Goal: Transaction & Acquisition: Download file/media

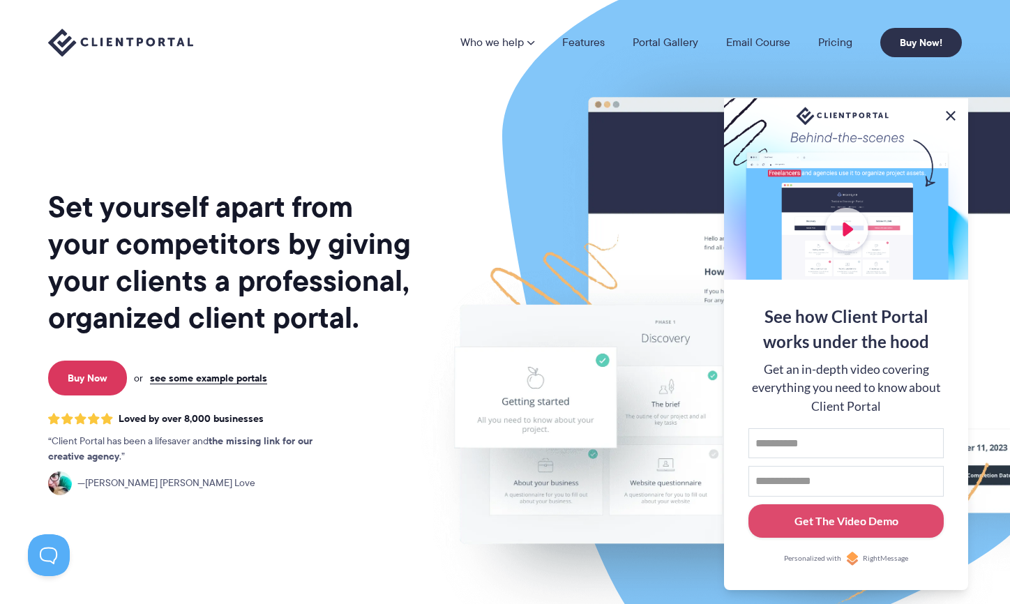
click at [949, 112] on button at bounding box center [950, 115] width 17 height 17
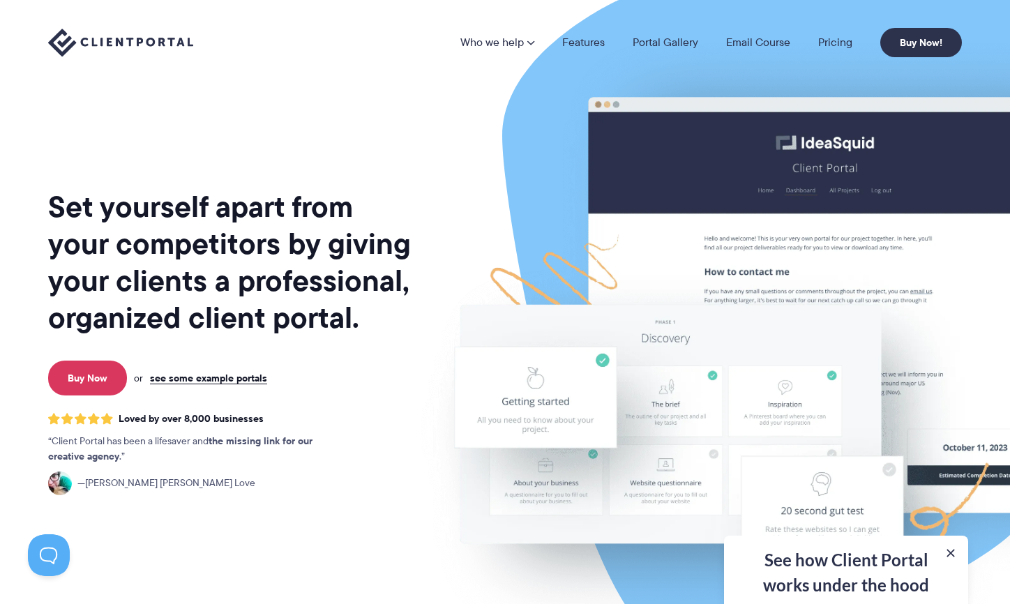
click at [381, 120] on div "Set yourself apart from your competitors by giving your clients a professional,…" at bounding box center [230, 345] width 365 height 669
click at [192, 377] on link "see some example portals" at bounding box center [208, 378] width 117 height 13
click at [184, 372] on link "see some example portals" at bounding box center [208, 378] width 117 height 13
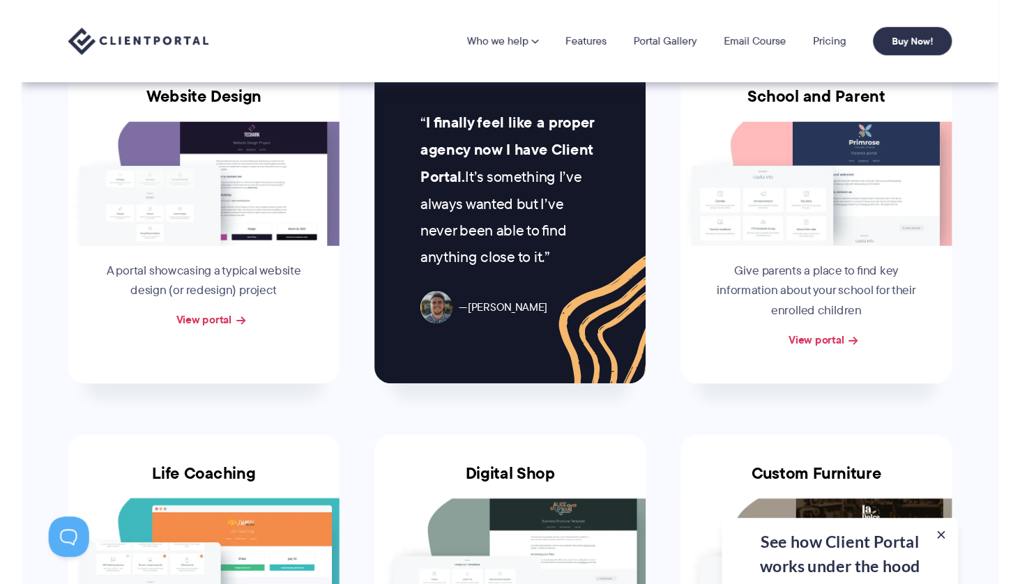
scroll to position [577, 0]
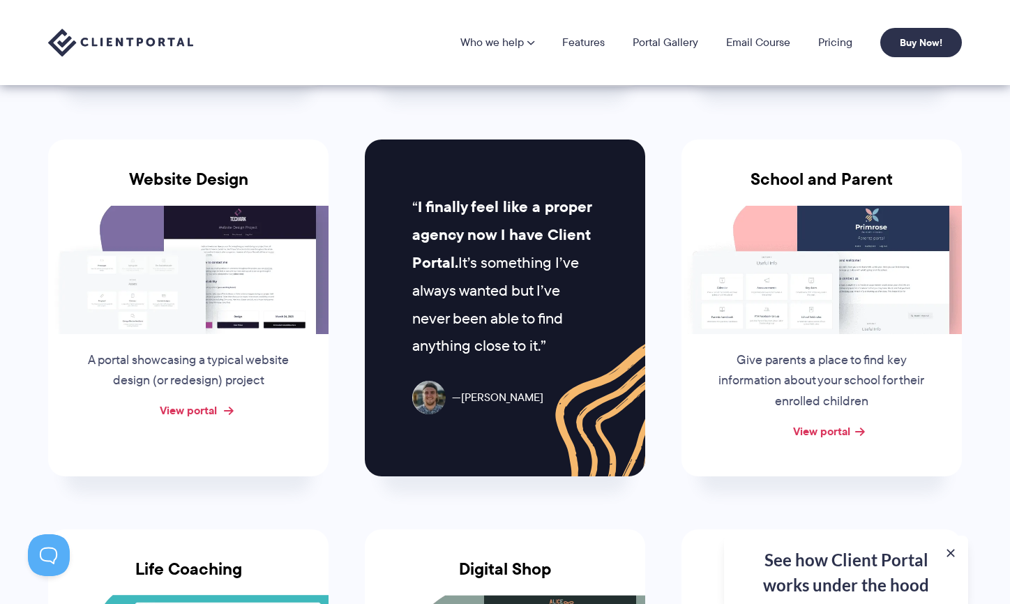
click at [187, 406] on link "View portal" at bounding box center [188, 410] width 57 height 17
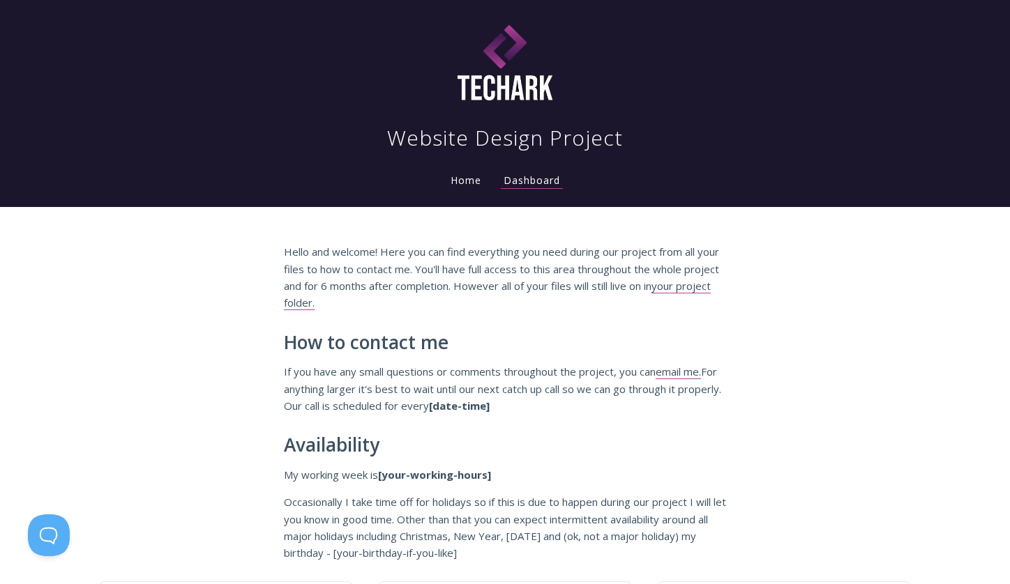
scroll to position [8, 0]
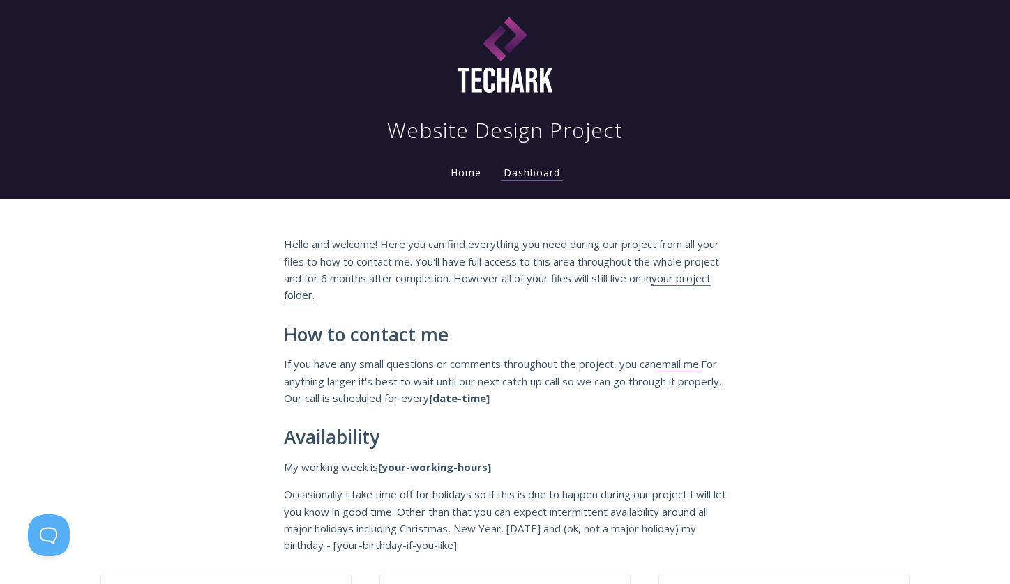
click at [208, 259] on div "Hello and welcome! Here you can find everything you need during our project fro…" at bounding box center [505, 386] width 1010 height 374
click at [297, 293] on link "your project folder." at bounding box center [497, 286] width 427 height 31
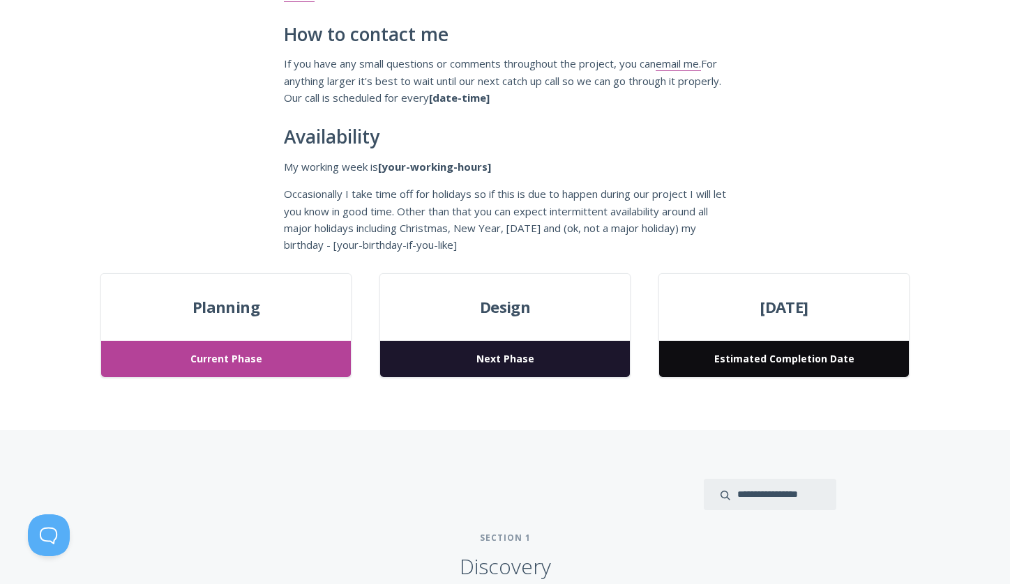
scroll to position [317, 0]
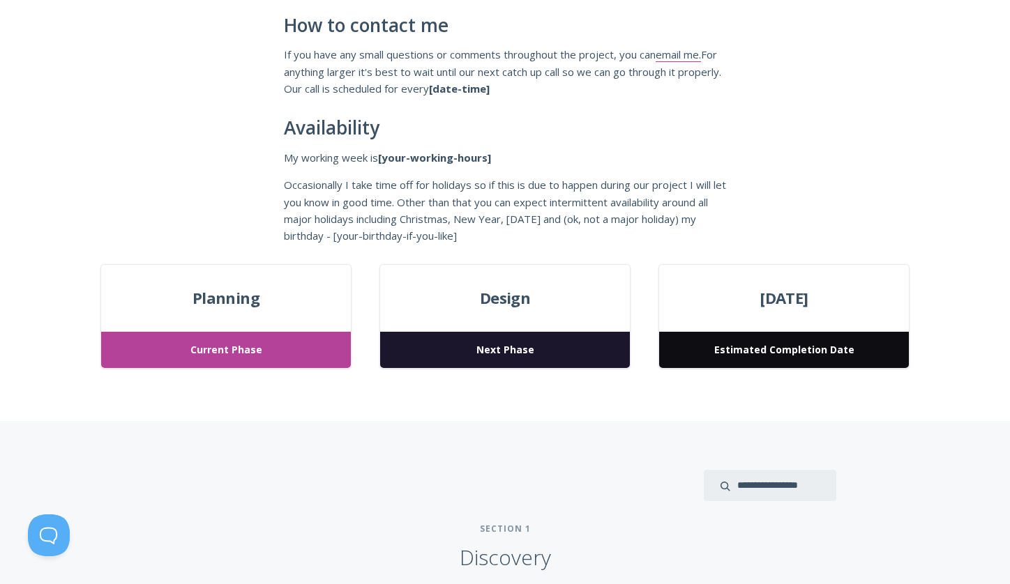
click at [222, 280] on div "Planning Current Phase" at bounding box center [225, 316] width 251 height 105
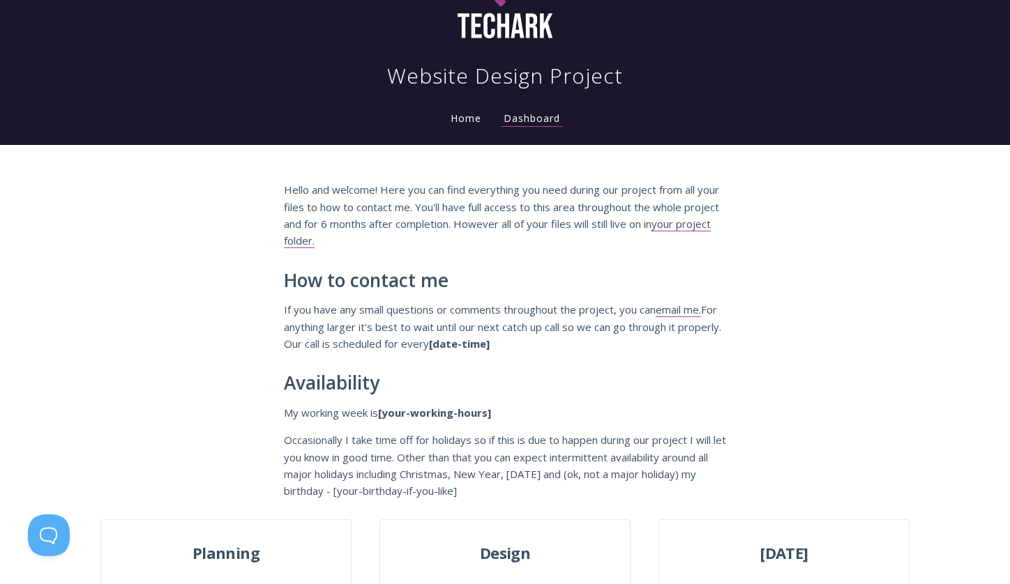
scroll to position [71, 0]
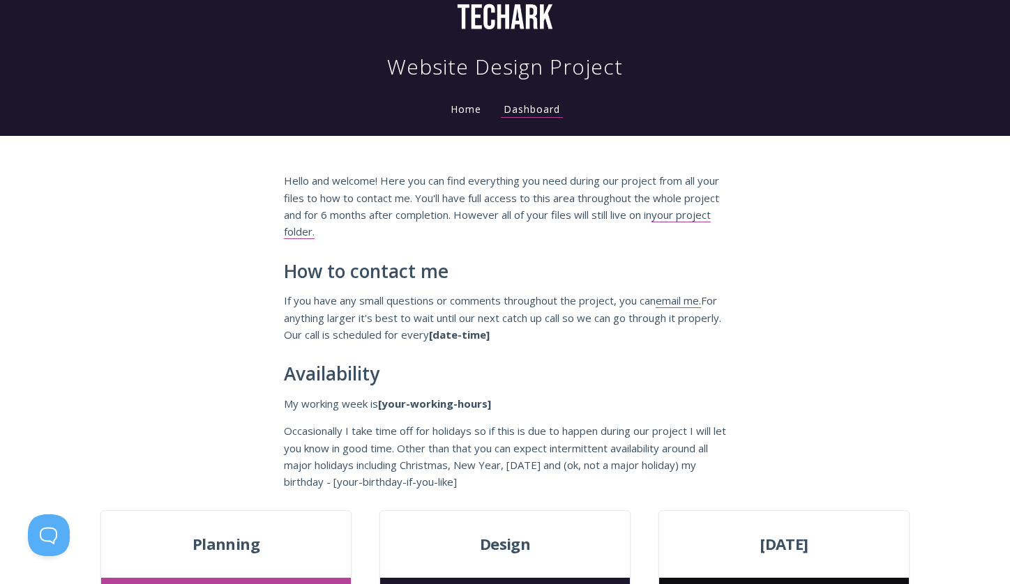
click at [547, 277] on h2 "How to contact me" at bounding box center [505, 271] width 442 height 21
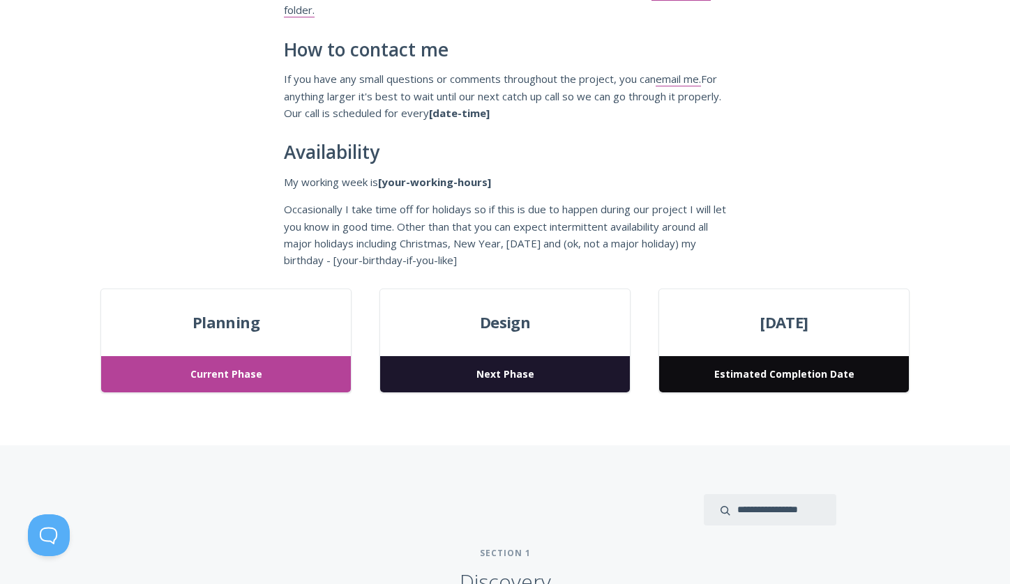
scroll to position [344, 0]
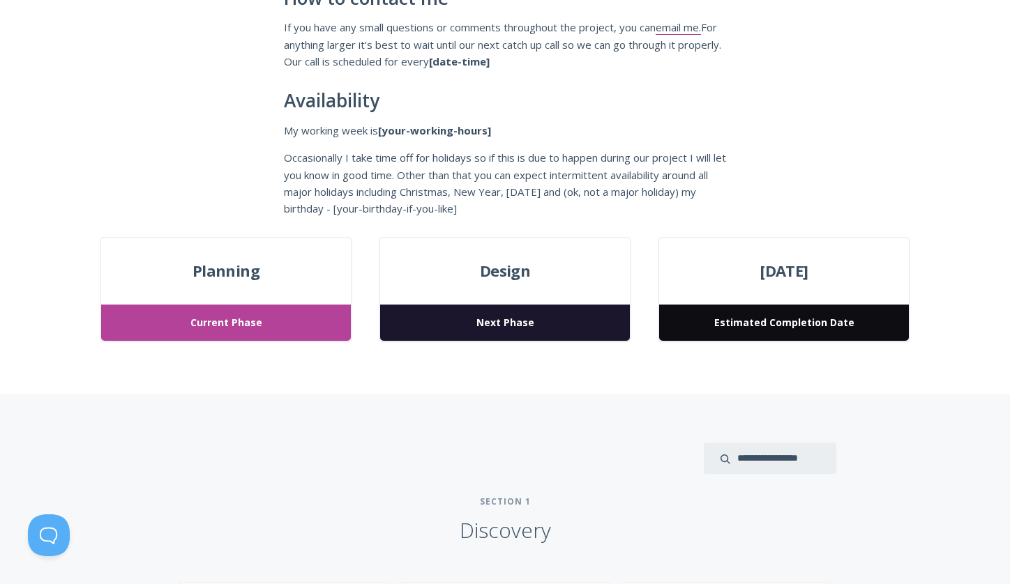
click at [490, 259] on span "Design" at bounding box center [505, 271] width 250 height 25
click at [497, 314] on span "Next Phase" at bounding box center [505, 323] width 250 height 37
click at [218, 264] on span "Planning" at bounding box center [226, 271] width 250 height 25
click at [495, 268] on span "Design" at bounding box center [505, 271] width 250 height 25
click at [745, 250] on div "March 24, 2023 Estimated Completion Date" at bounding box center [783, 289] width 251 height 105
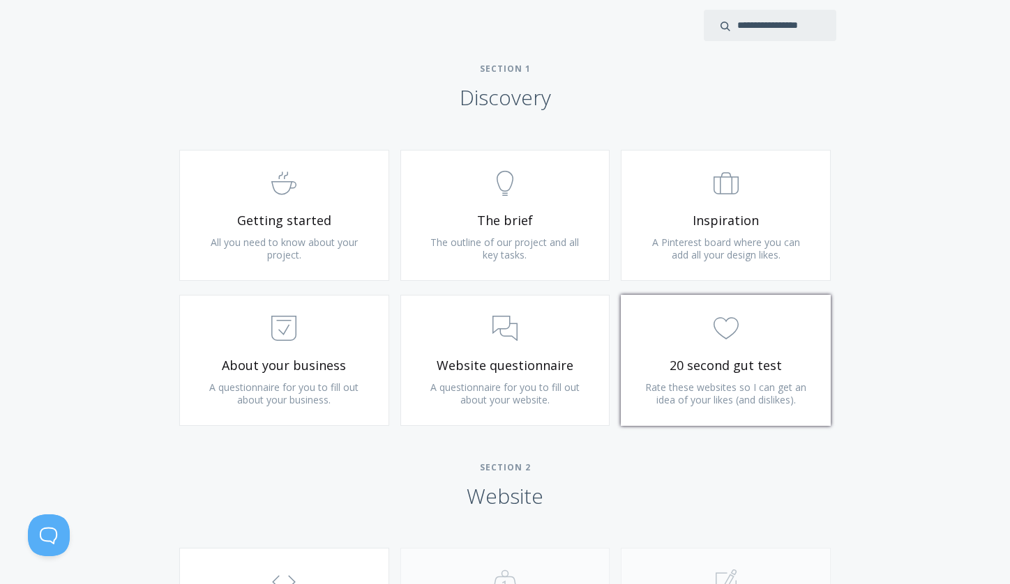
scroll to position [787, 0]
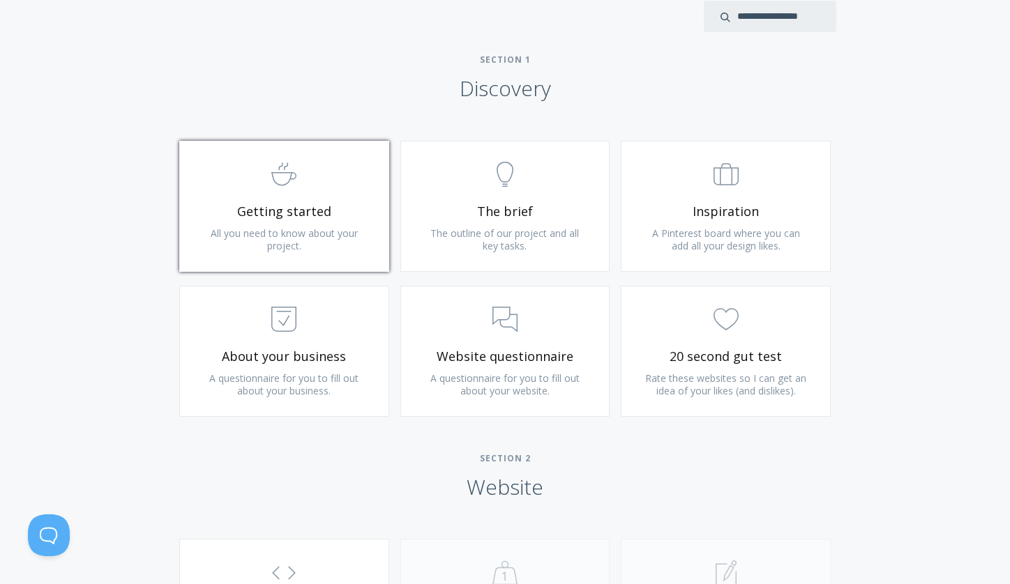
click at [312, 208] on span "Getting started" at bounding box center [284, 212] width 167 height 16
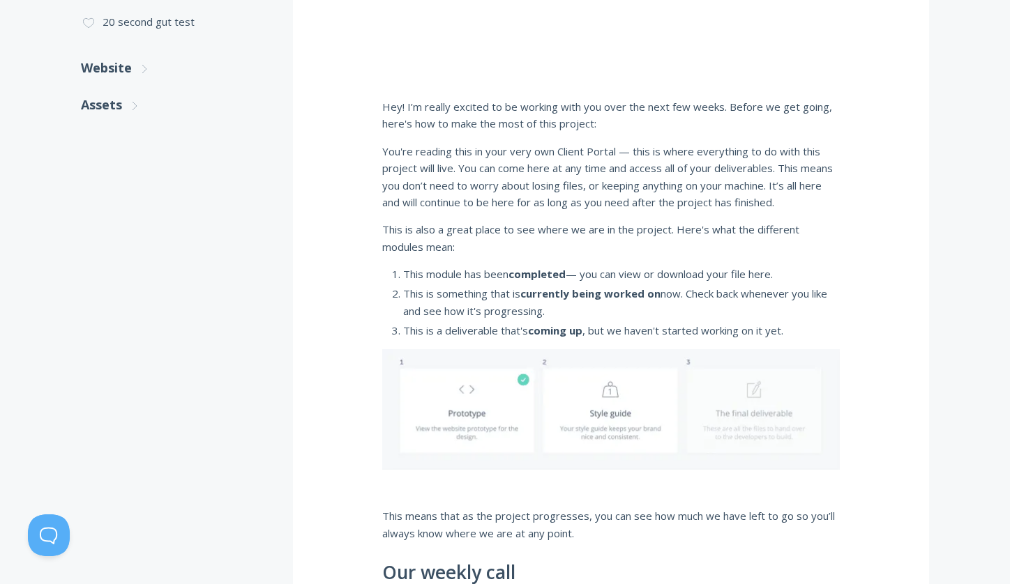
scroll to position [143, 0]
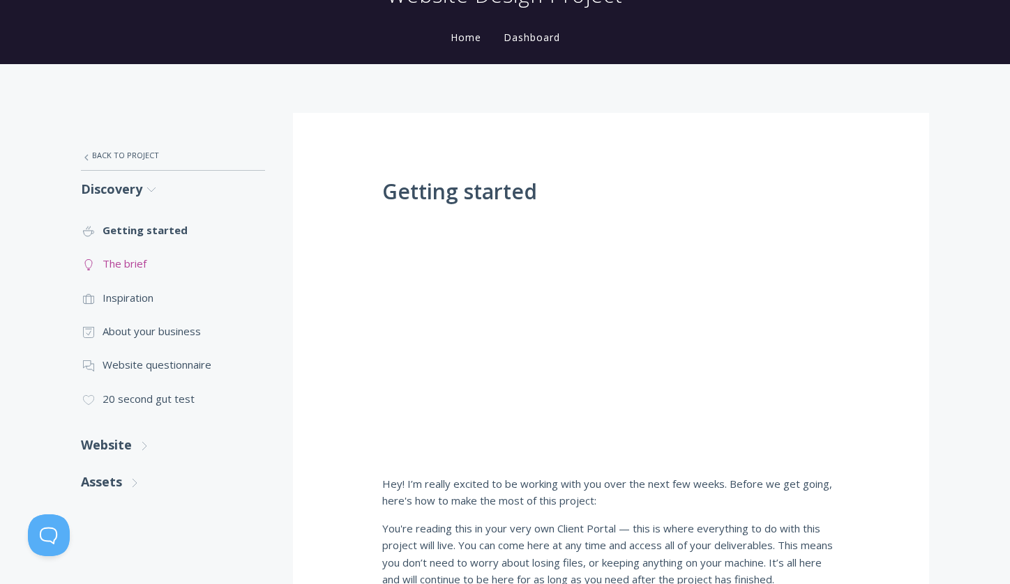
click at [114, 266] on link ".st0{fill:none;stroke:#000000;stroke-width:2;stroke-miterlimit:10;} Untitled-14…" at bounding box center [173, 263] width 184 height 33
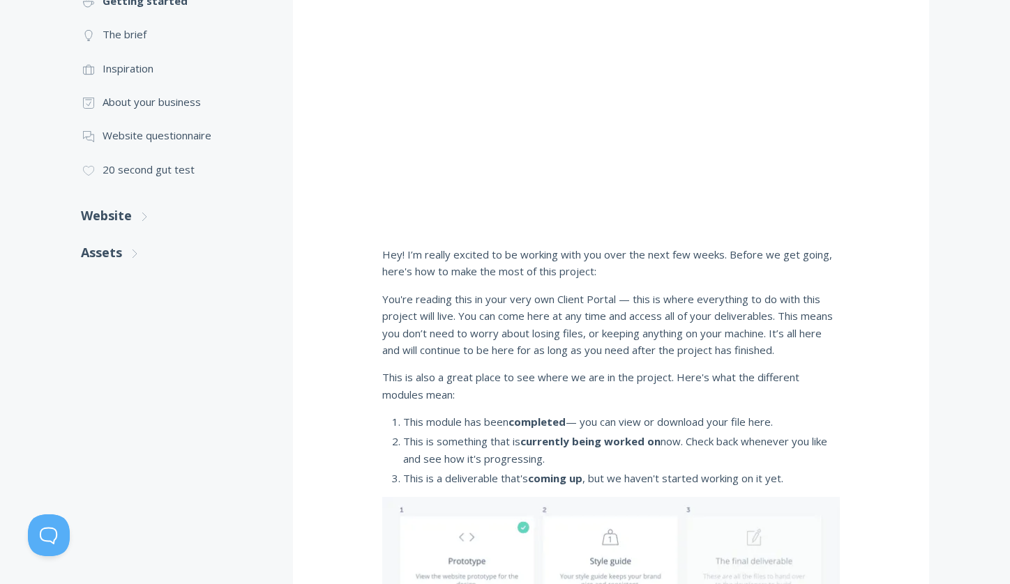
scroll to position [381, 0]
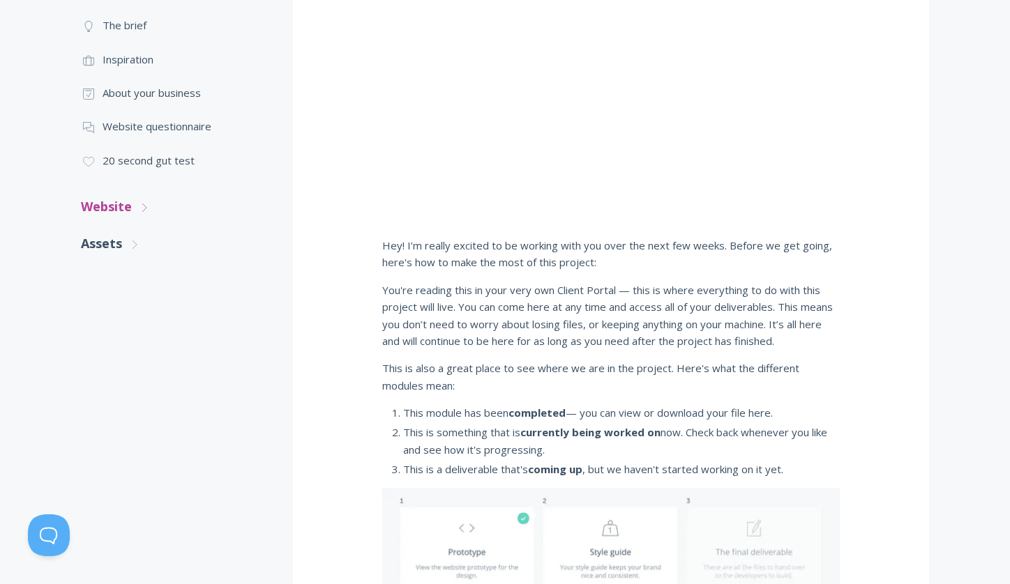
click at [110, 204] on link "Website .st0{fill:none;stroke:#000000;stroke-width:2;stroke-miterlimit:10;} Unt…" at bounding box center [173, 206] width 184 height 37
click at [113, 361] on link "Assets .st0{fill:none;stroke:#000000;stroke-width:2;stroke-miterlimit:10;} Unti…" at bounding box center [173, 361] width 184 height 37
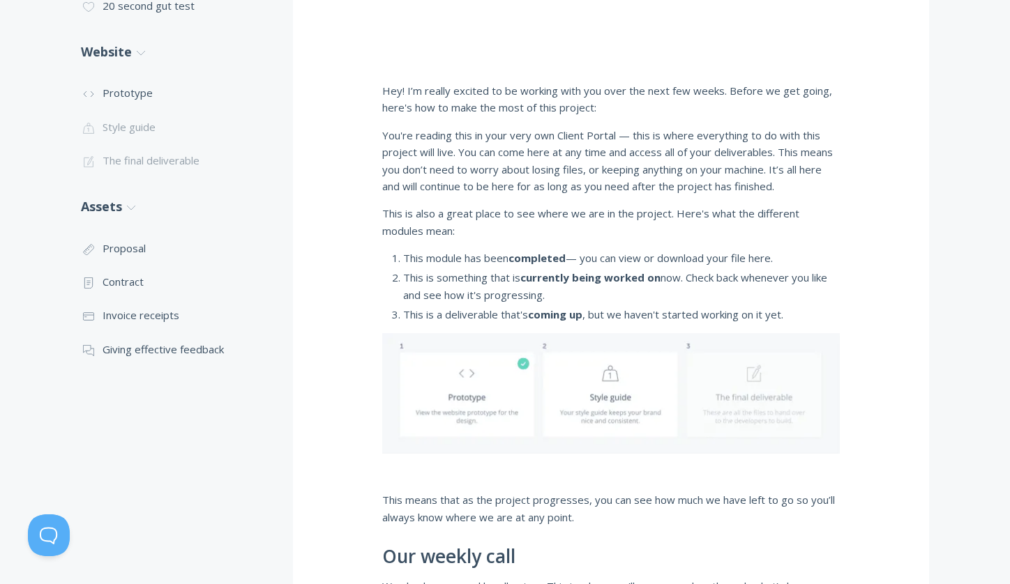
scroll to position [0, 0]
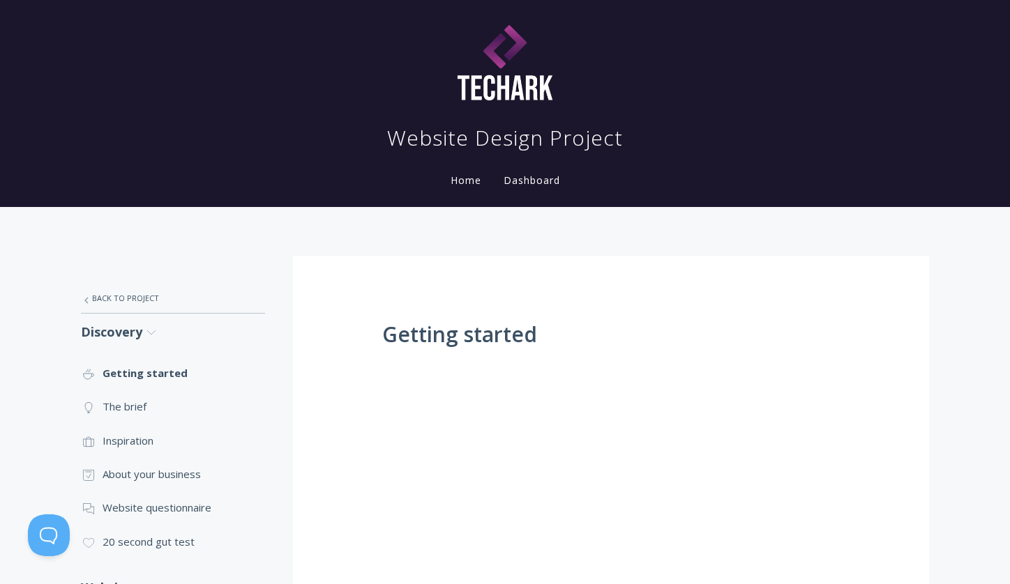
drag, startPoint x: 561, startPoint y: 172, endPoint x: 536, endPoint y: 183, distance: 27.8
click at [561, 172] on li "Dashboard" at bounding box center [531, 176] width 79 height 28
click at [529, 182] on link "Dashboard" at bounding box center [532, 180] width 62 height 13
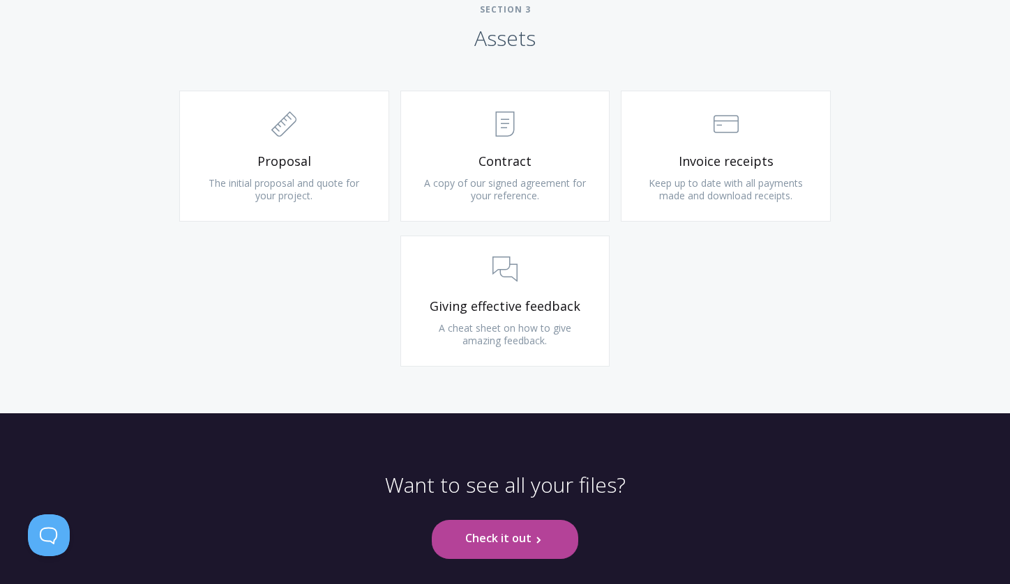
scroll to position [1532, 0]
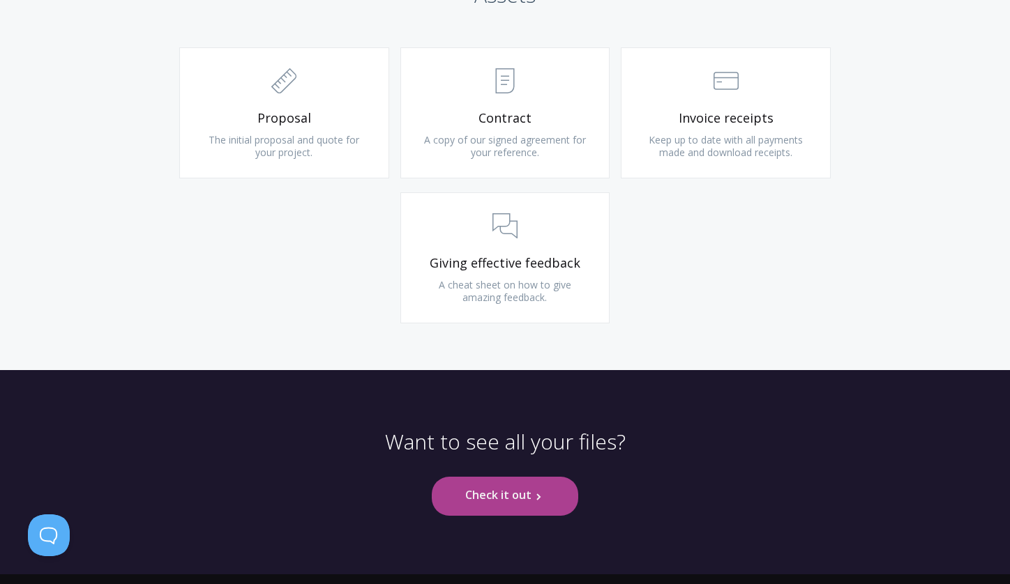
click at [497, 492] on link "Check it out .st0{fill:none;stroke:#000000;stroke-width:2;stroke-miterlimit:10;…" at bounding box center [505, 496] width 146 height 38
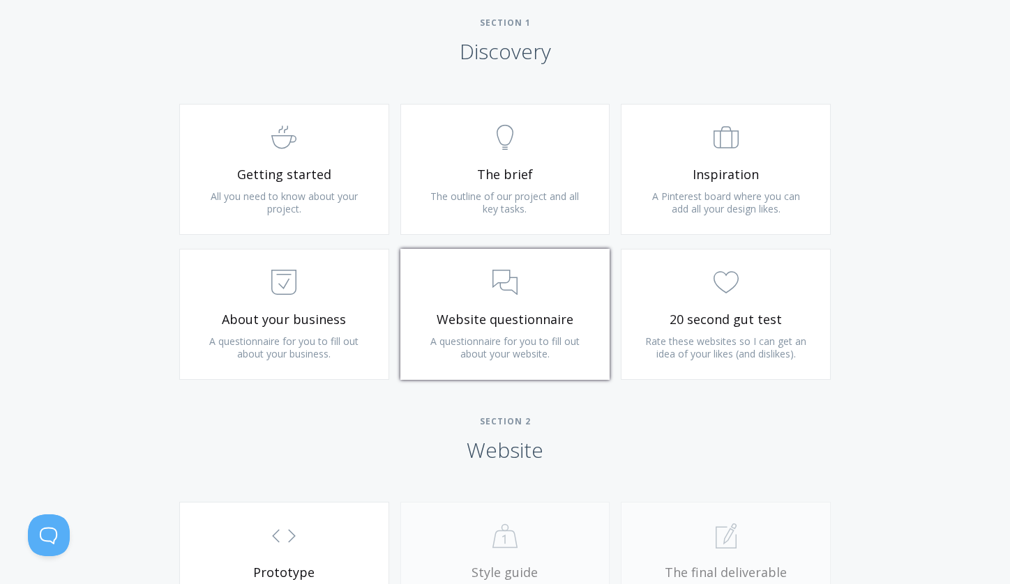
scroll to position [901, 0]
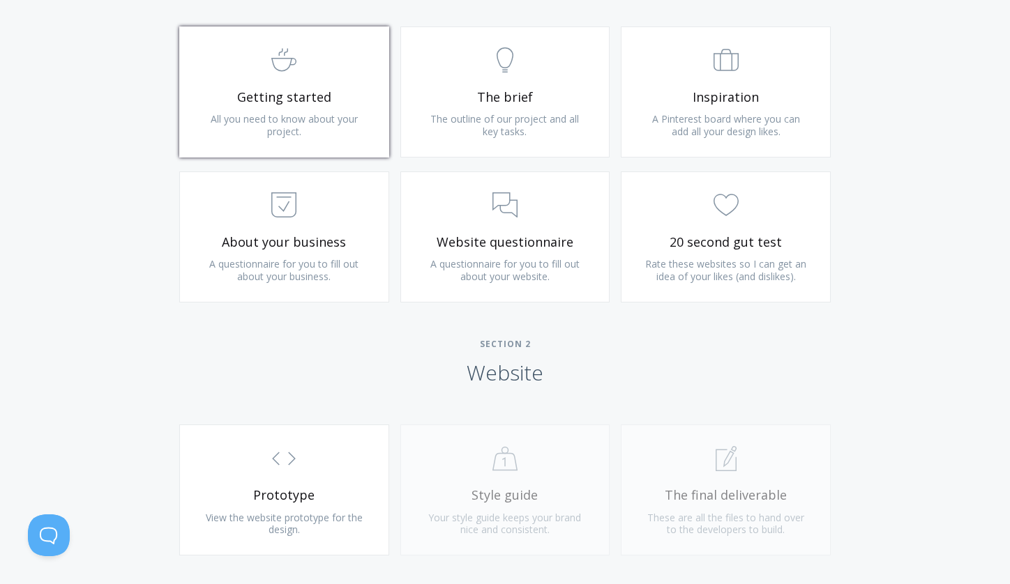
click at [268, 80] on link ".st0{fill:none;stroke:#000000;stroke-width:2;stroke-miterlimit:10;} Untitled-22…" at bounding box center [284, 91] width 210 height 131
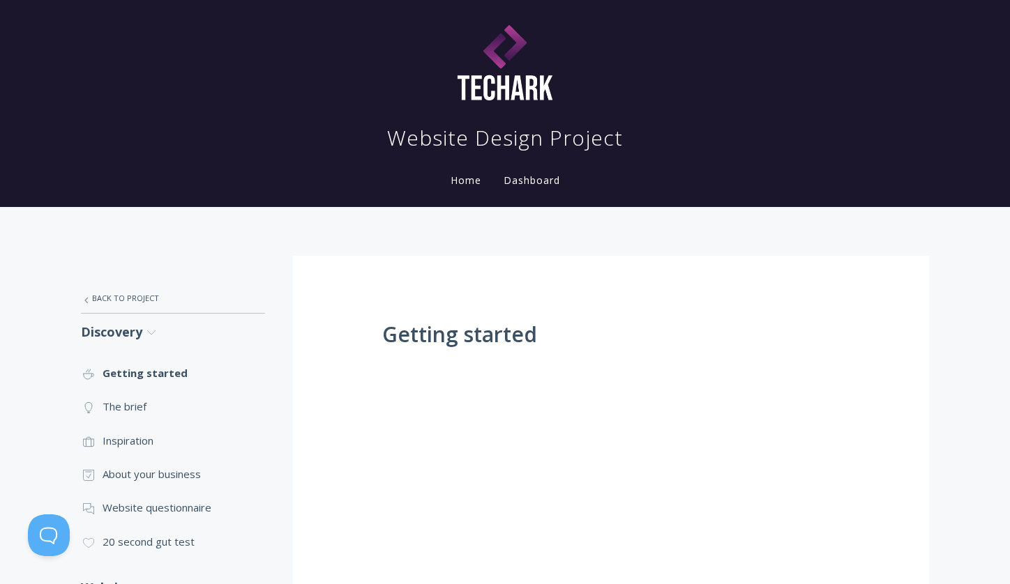
click at [457, 184] on link "Home" at bounding box center [466, 180] width 36 height 13
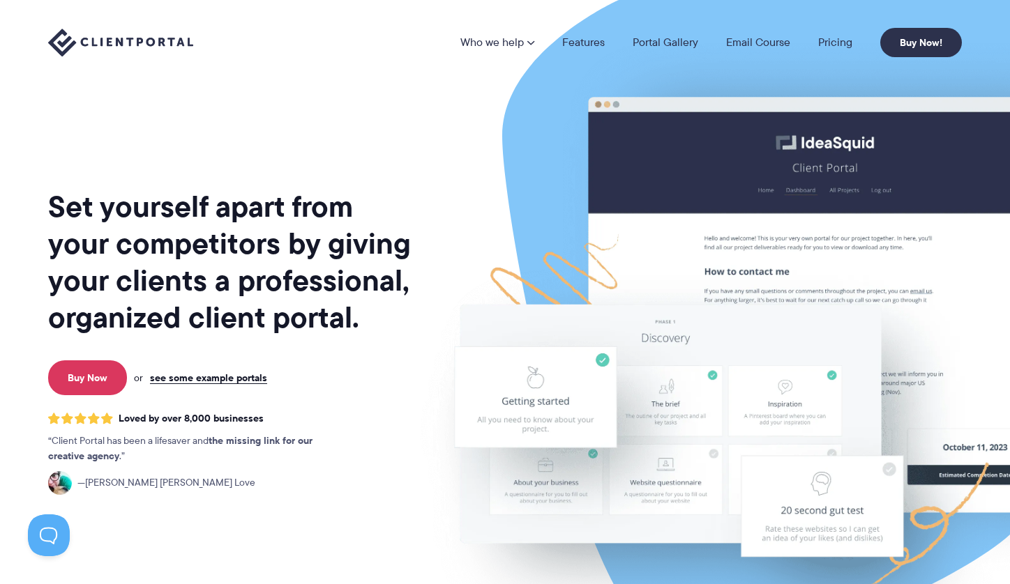
click at [165, 216] on h1 "Set yourself apart from your competitors by giving your clients a professional,…" at bounding box center [230, 262] width 365 height 148
click at [165, 215] on h1 "Set yourself apart from your competitors by giving your clients a professional,…" at bounding box center [230, 262] width 365 height 148
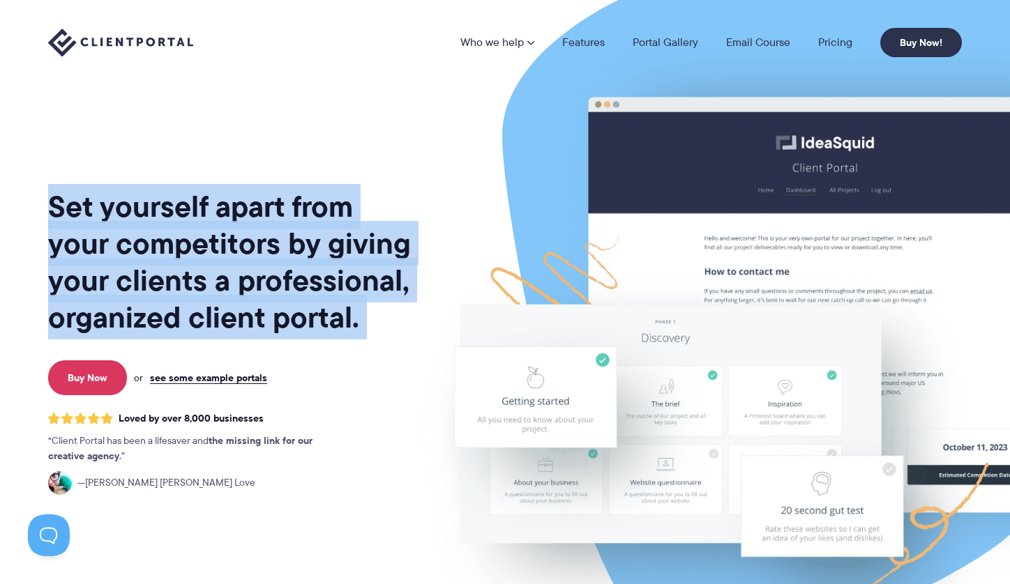
click at [165, 215] on h1 "Set yourself apart from your competitors by giving your clients a professional,…" at bounding box center [230, 262] width 365 height 148
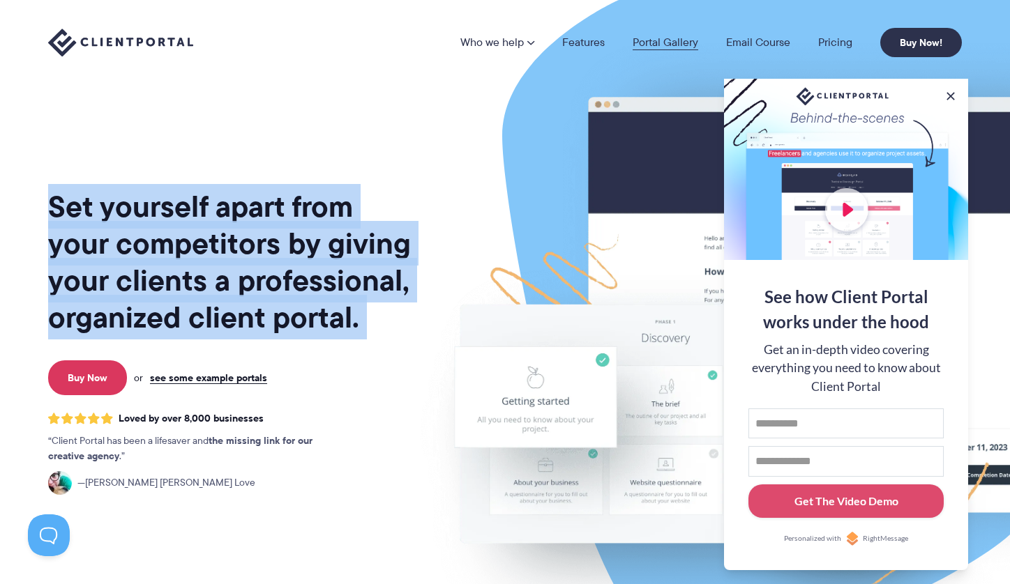
click at [682, 43] on link "Portal Gallery" at bounding box center [665, 42] width 66 height 11
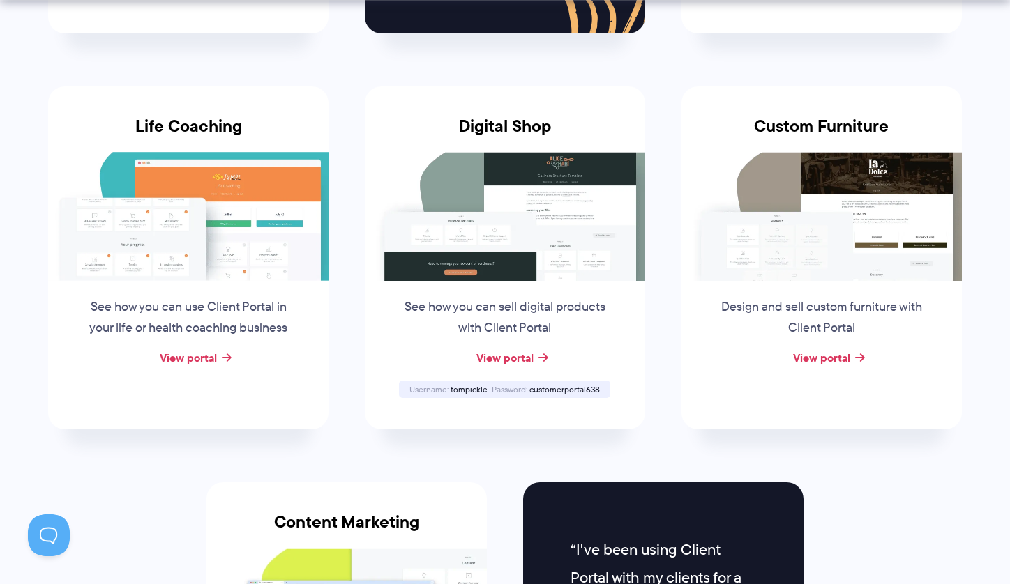
scroll to position [1033, 0]
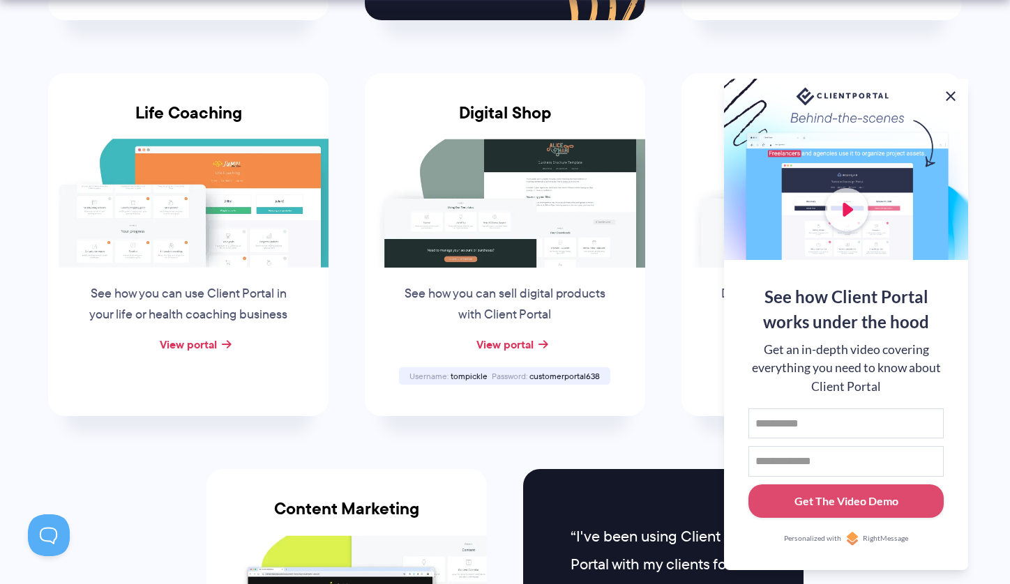
click at [951, 93] on button at bounding box center [950, 96] width 17 height 17
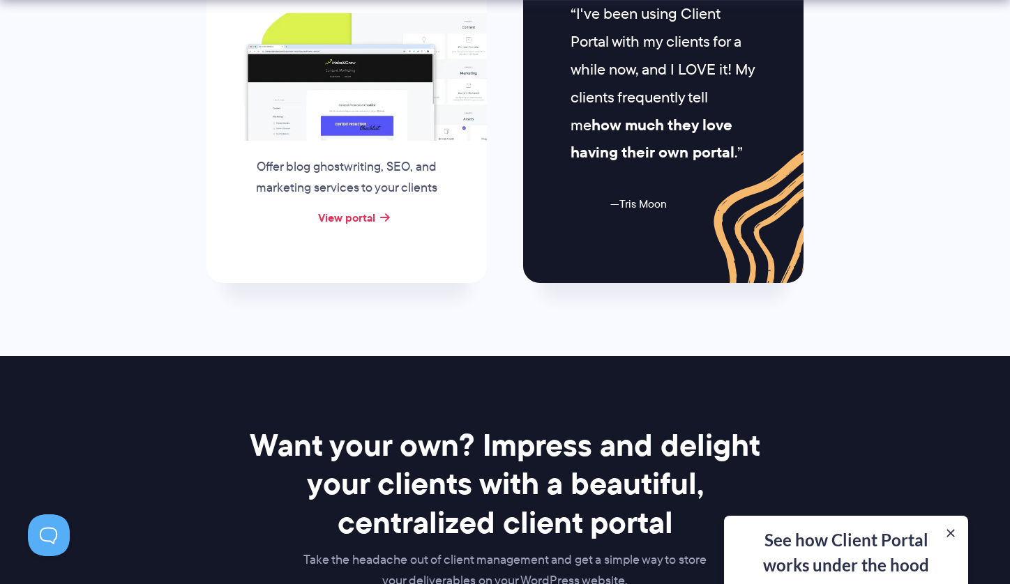
scroll to position [2063, 0]
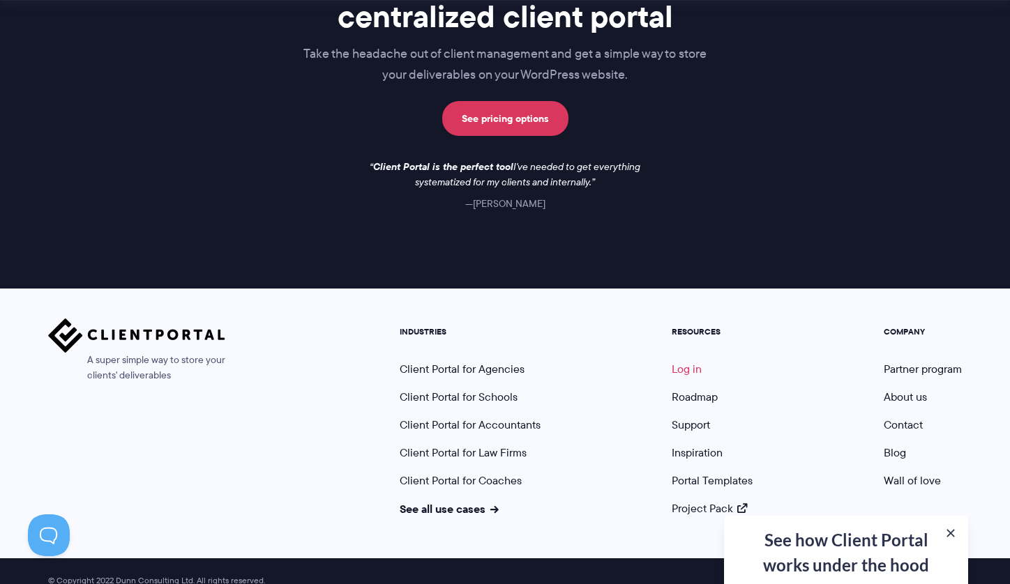
click at [678, 361] on link "Log in" at bounding box center [687, 369] width 30 height 16
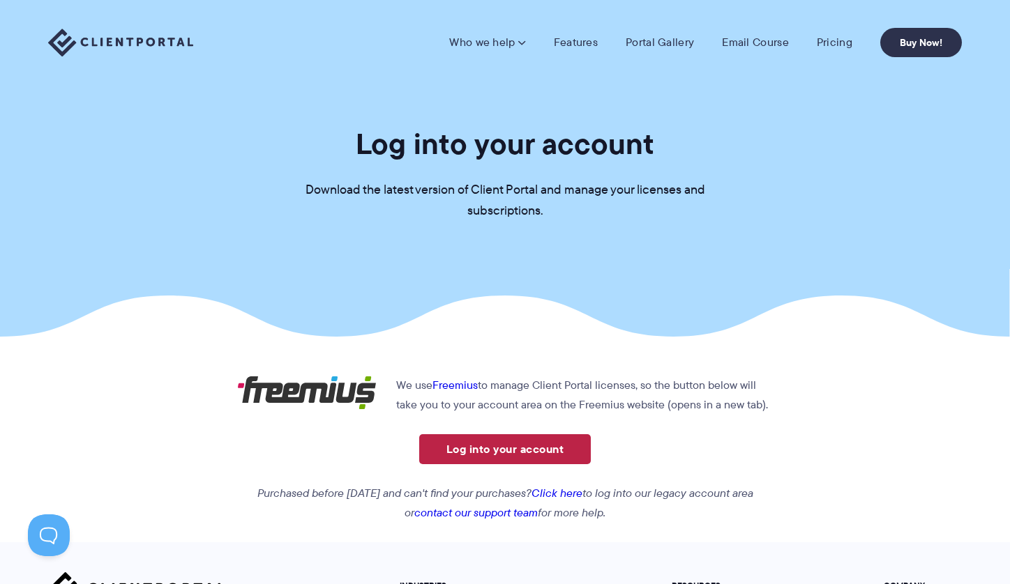
click at [507, 446] on link "Log into your account" at bounding box center [505, 449] width 172 height 30
click at [582, 492] on link "Click here" at bounding box center [556, 493] width 51 height 16
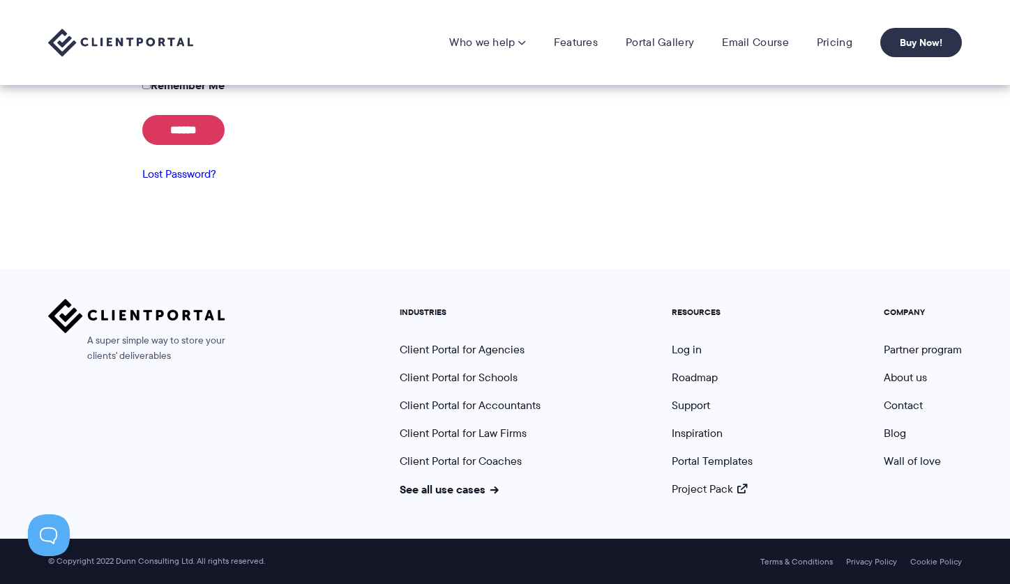
click at [443, 190] on div "Who we help Who we help View pricing Agencies See how Client Portal can help gi…" at bounding box center [505, 68] width 1010 height 1031
click at [144, 17] on input "Username or Email" at bounding box center [503, 4] width 722 height 28
type input "**********"
click at [142, 145] on input "******" at bounding box center [183, 130] width 82 height 30
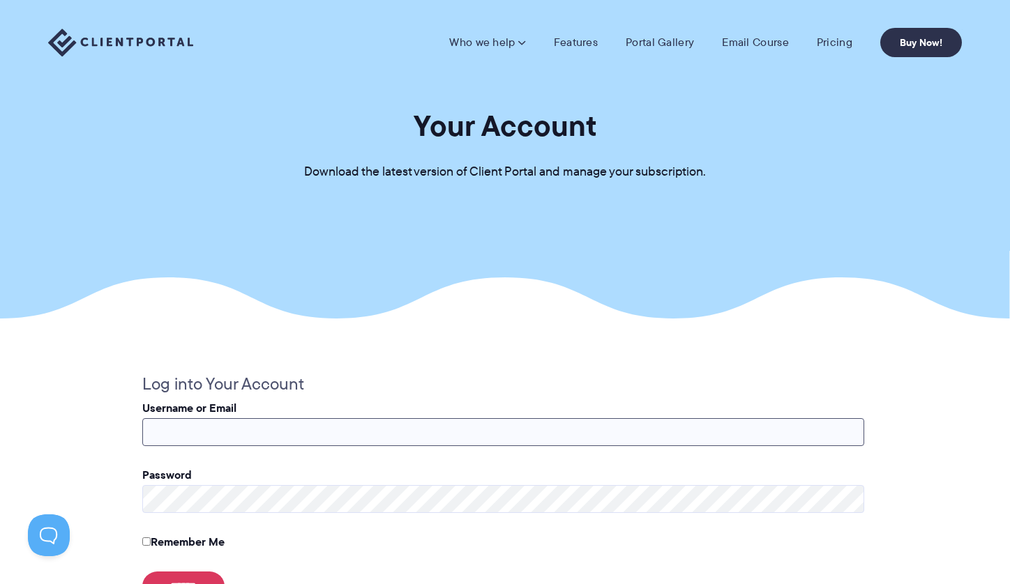
scroll to position [108, 0]
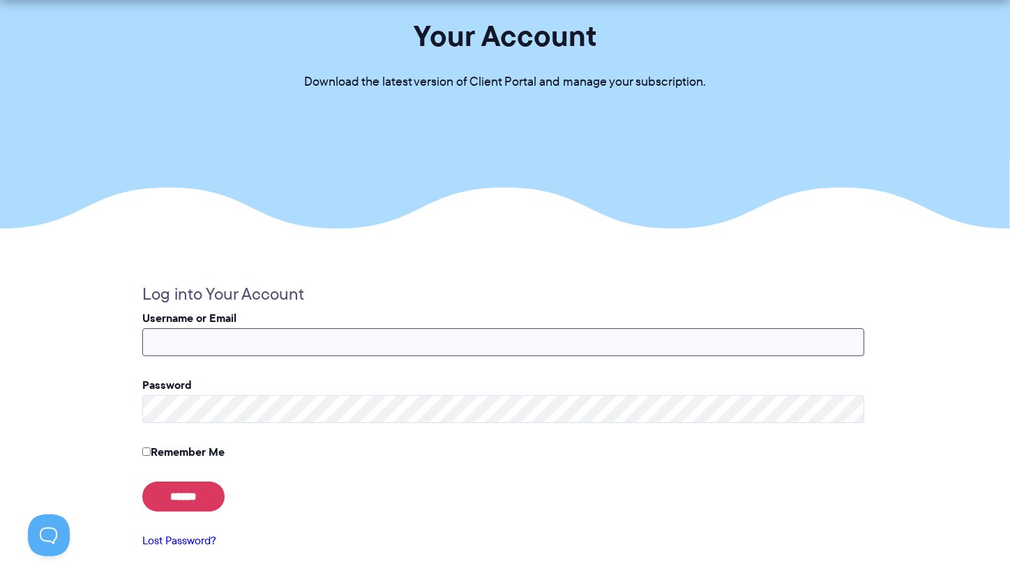
click at [276, 345] on input "Username or Email" at bounding box center [503, 342] width 722 height 28
click at [248, 206] on section "Your Account Download the latest version of Client Portal and manage your subsc…" at bounding box center [505, 60] width 1010 height 337
click at [241, 338] on input "Username or Email" at bounding box center [503, 342] width 722 height 28
type input "**********"
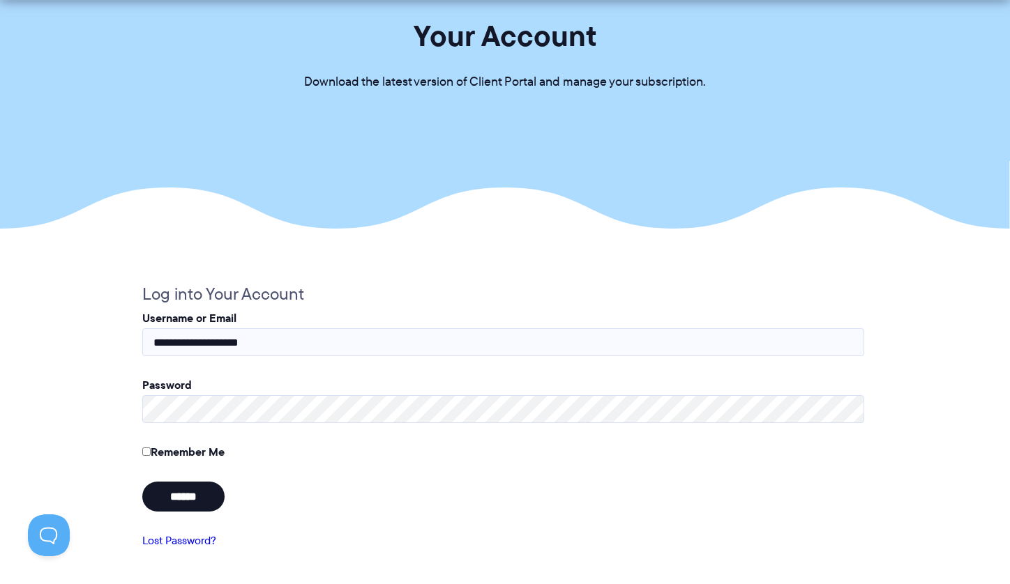
click at [174, 499] on input "******" at bounding box center [183, 497] width 82 height 30
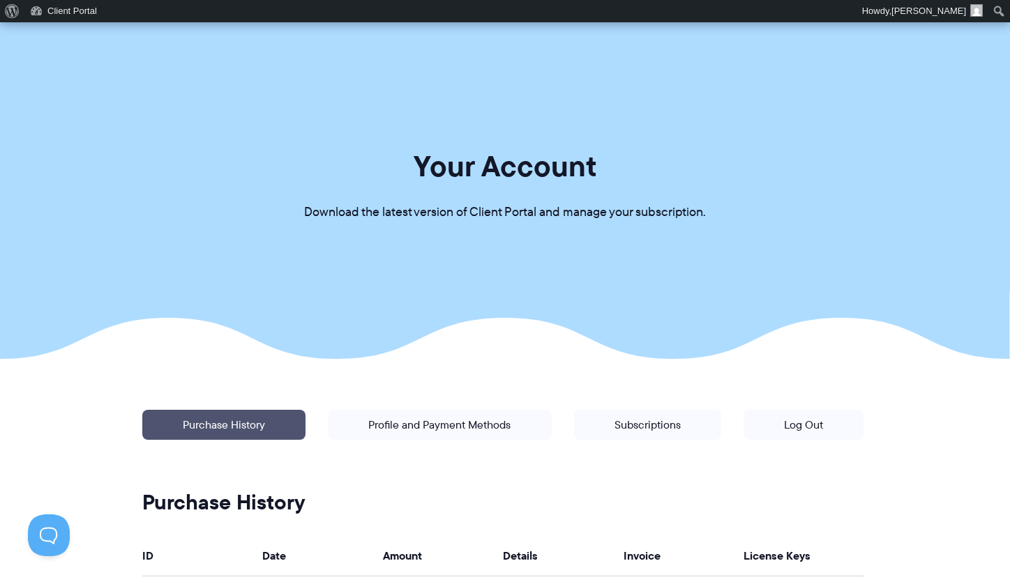
scroll to position [354, 0]
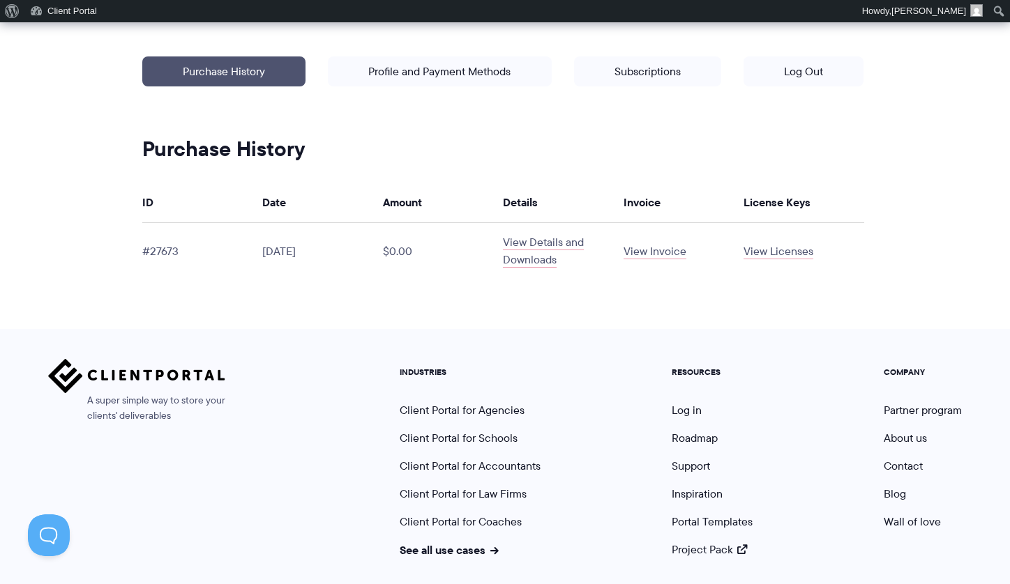
click at [723, 323] on article "Manage your account: Purchase History | Profile and Payment Methods | Subscript…" at bounding box center [505, 168] width 783 height 324
click at [776, 253] on link "View Licenses" at bounding box center [778, 251] width 70 height 16
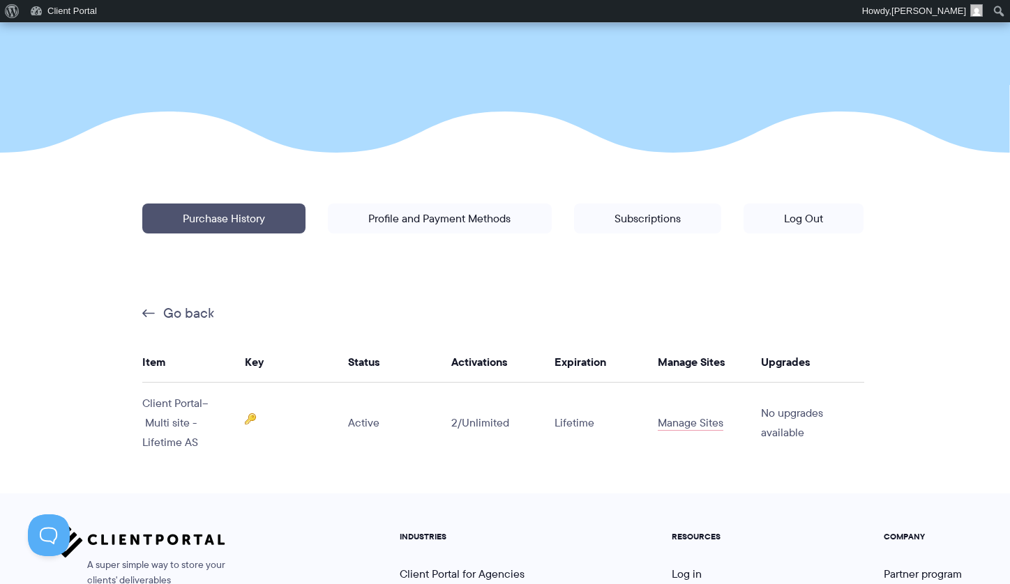
scroll to position [222, 0]
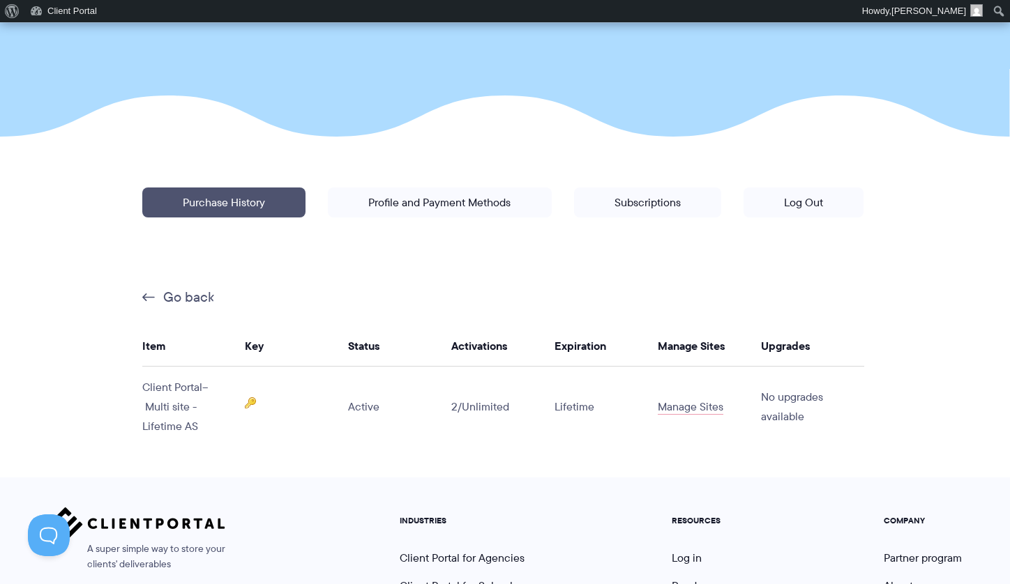
click at [250, 402] on img at bounding box center [250, 402] width 11 height 11
click at [266, 425] on input "**********" at bounding box center [289, 420] width 89 height 28
click at [266, 421] on input "**********" at bounding box center [289, 420] width 89 height 28
click at [510, 455] on article "**********" at bounding box center [505, 307] width 783 height 341
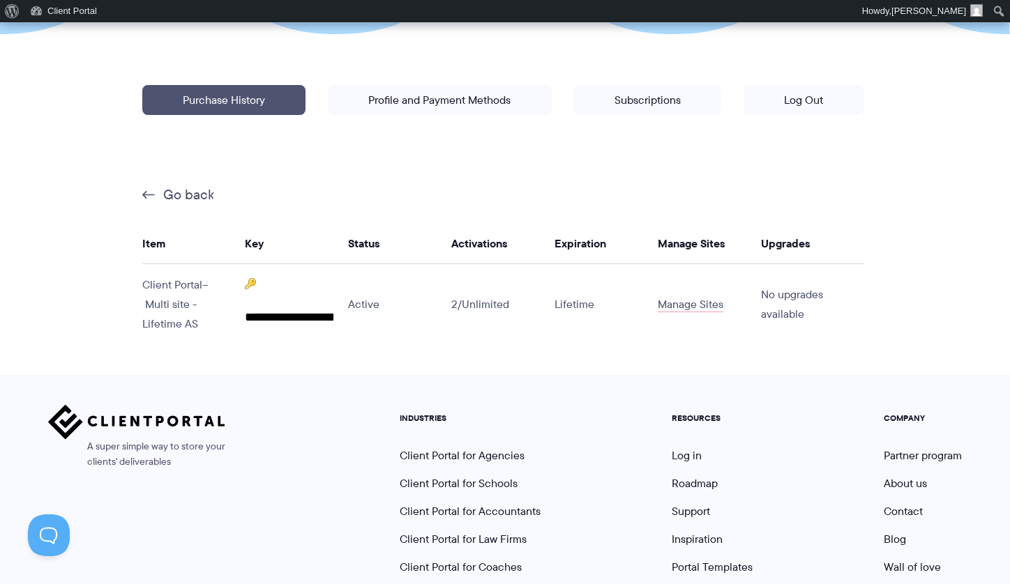
scroll to position [334, 0]
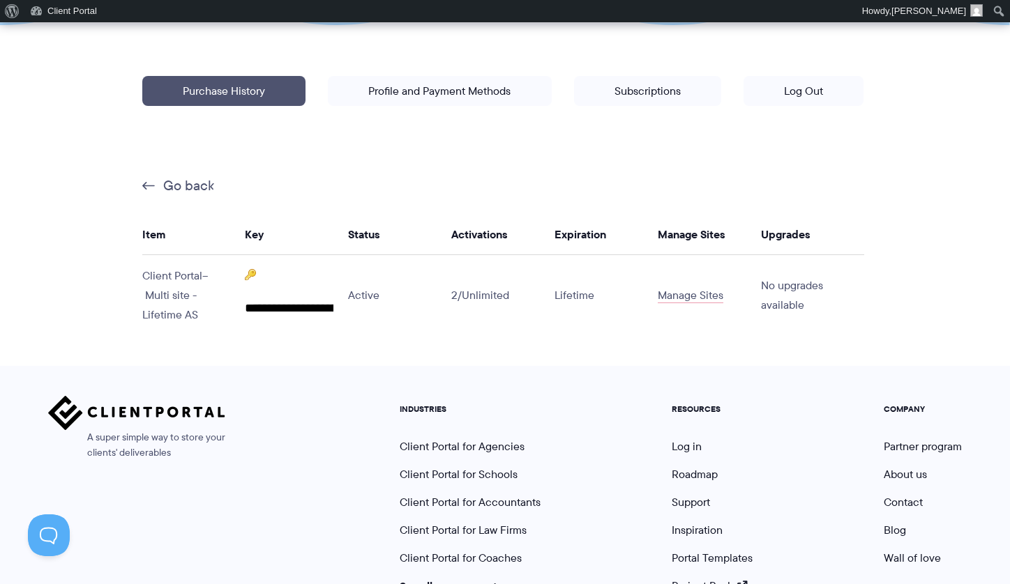
click at [455, 291] on span "2" at bounding box center [454, 295] width 6 height 16
click at [507, 301] on span "Unlimited" at bounding box center [485, 295] width 47 height 16
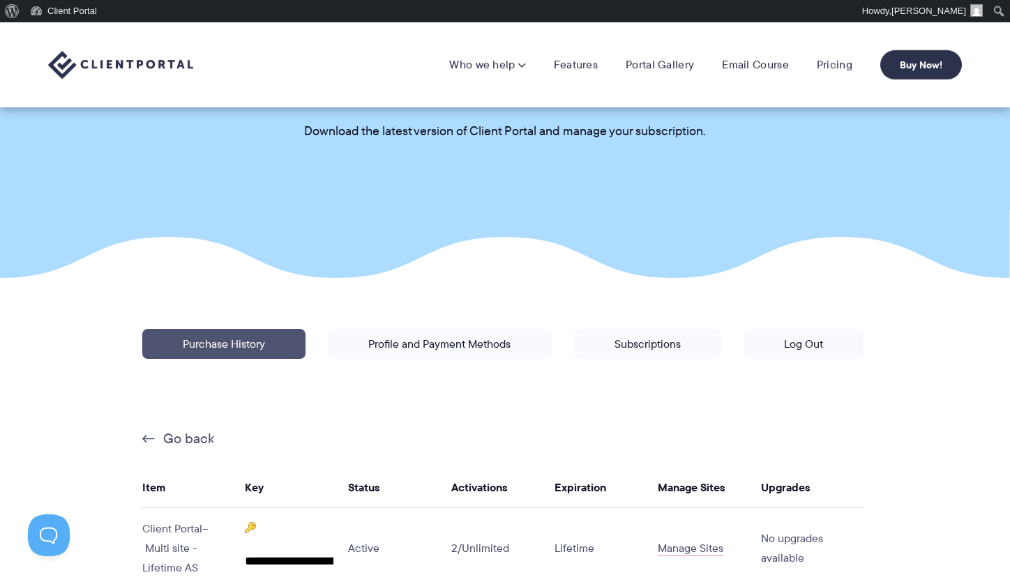
scroll to position [0, 0]
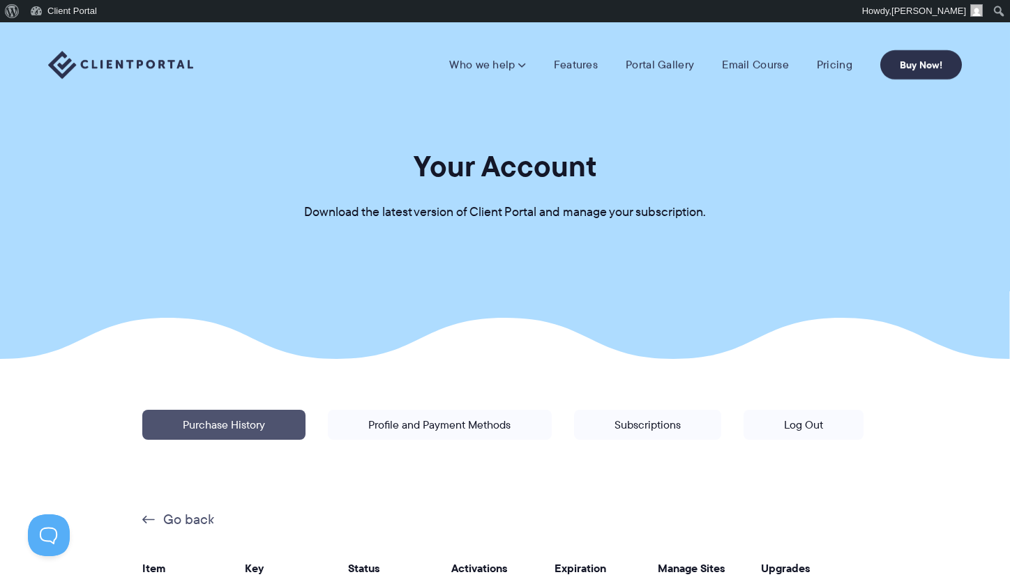
click at [540, 298] on section "Your Account Download the latest version of Client Portal and manage your subsc…" at bounding box center [505, 190] width 1010 height 337
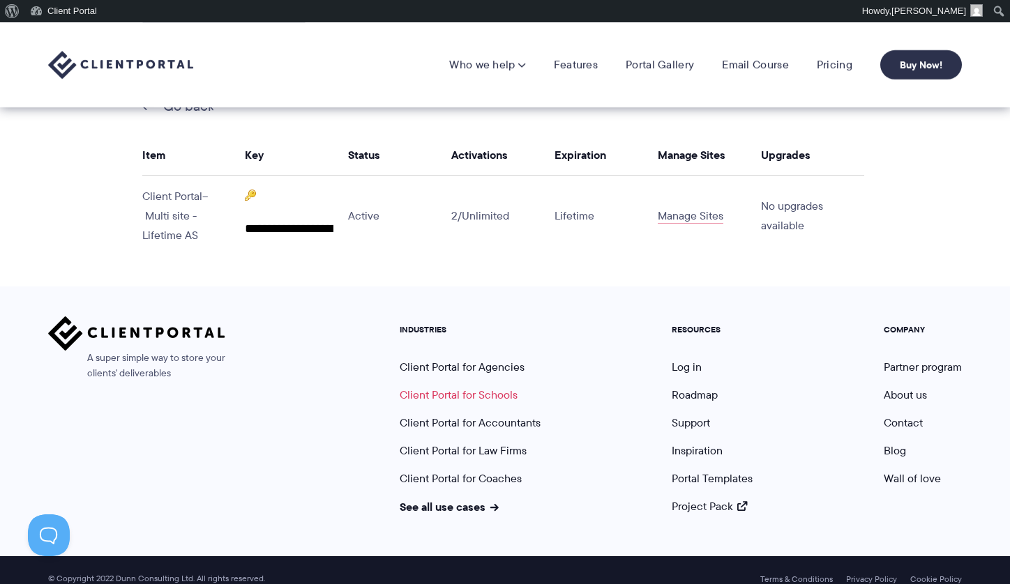
scroll to position [362, 0]
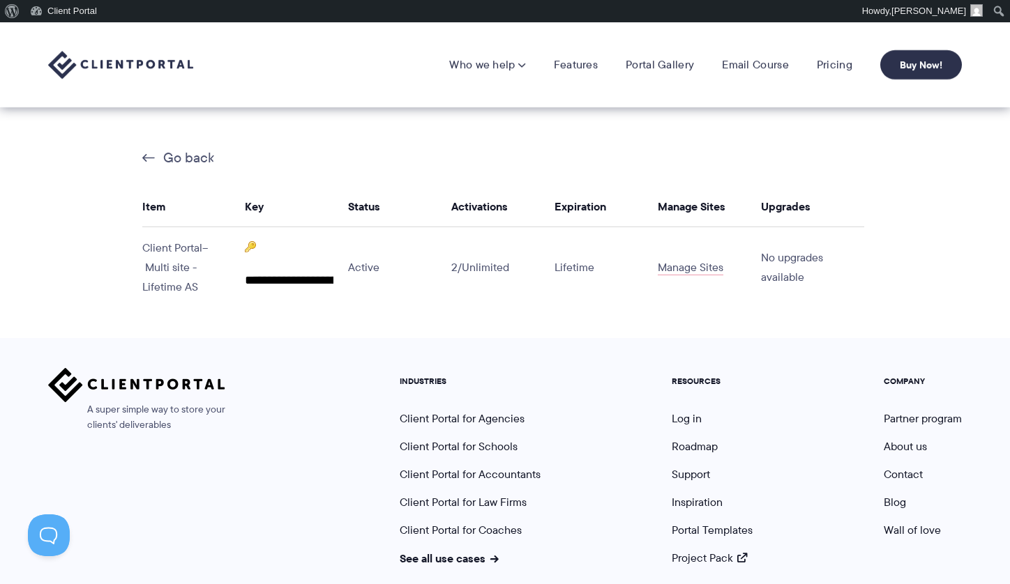
click at [596, 335] on article "**********" at bounding box center [505, 167] width 783 height 341
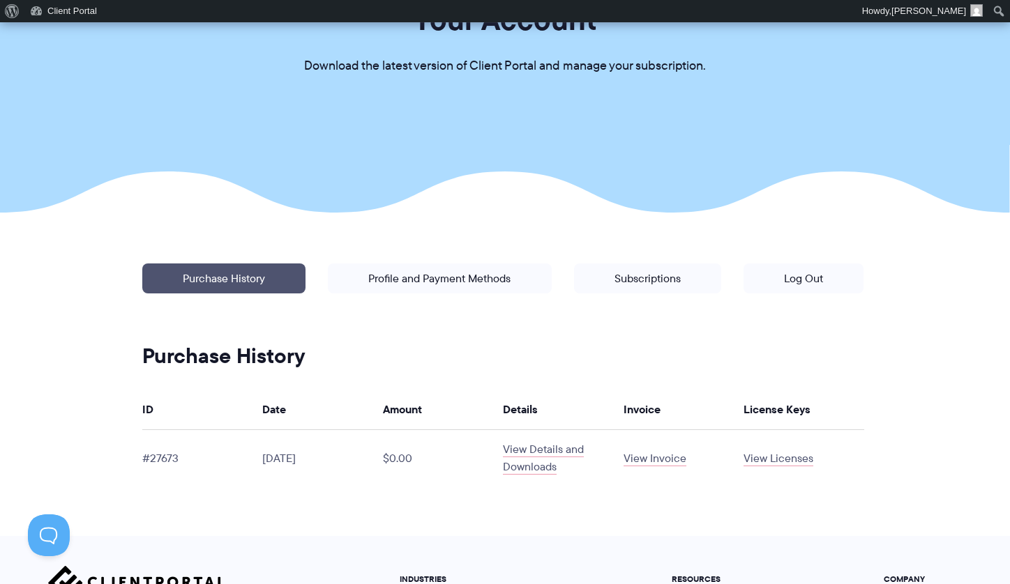
scroll to position [224, 0]
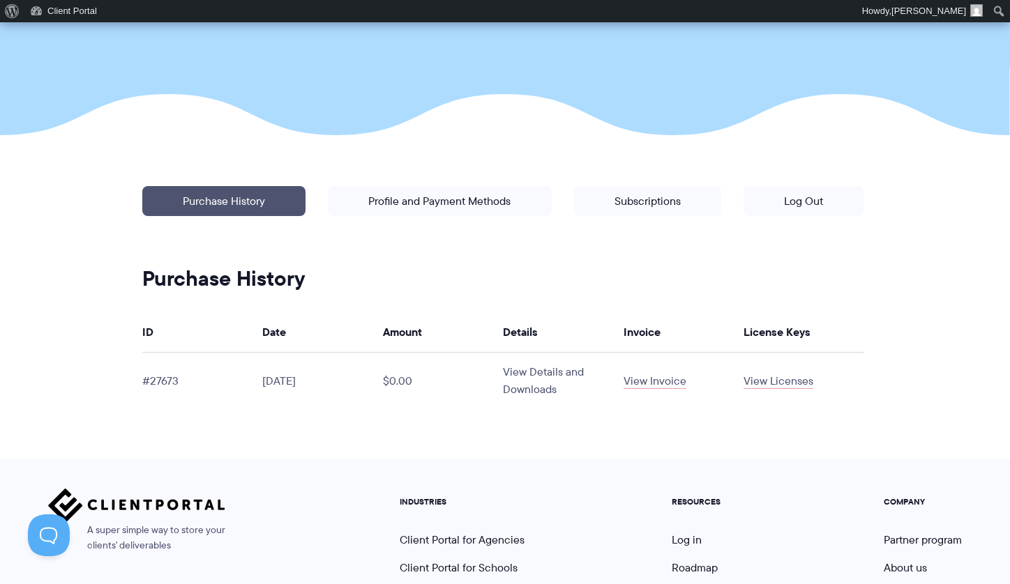
click at [531, 374] on link "View Details and Downloads" at bounding box center [543, 380] width 81 height 33
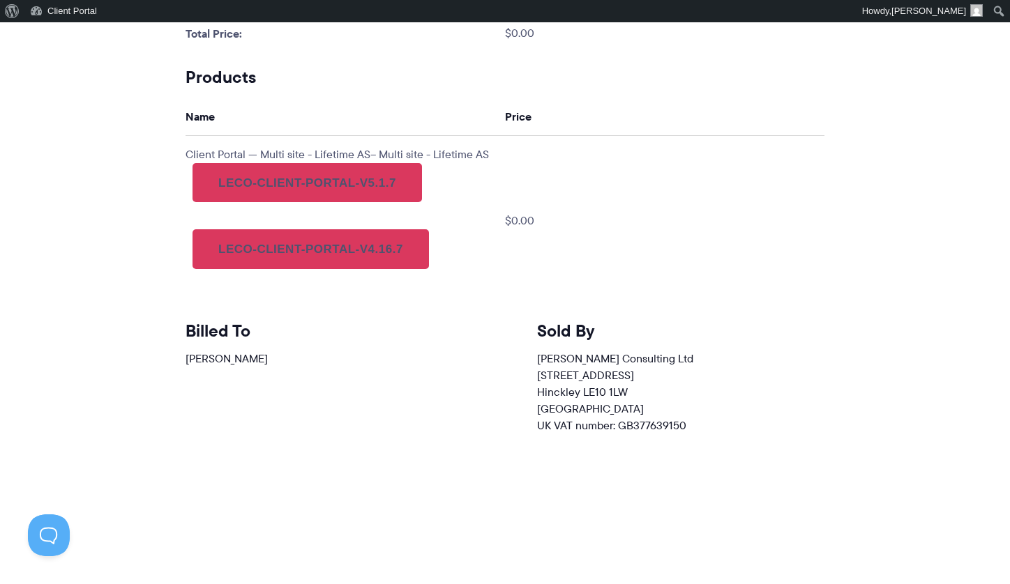
scroll to position [570, 0]
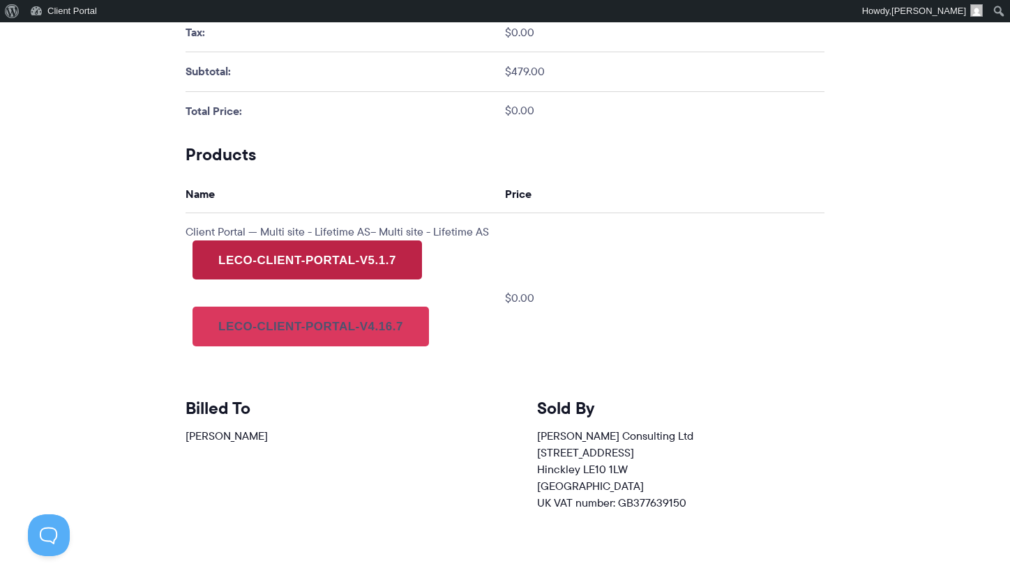
click at [312, 275] on link "leco-client-portal-v5.1.7" at bounding box center [306, 260] width 229 height 39
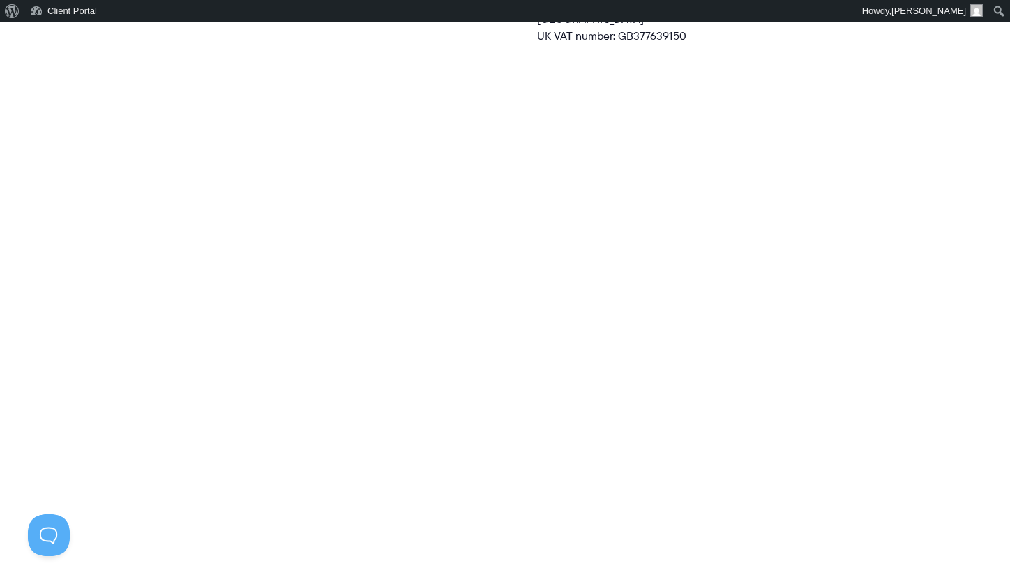
scroll to position [1028, 0]
click at [654, 82] on p at bounding box center [504, 73] width 639 height 17
click at [654, 65] on div "Sold By [PERSON_NAME] Consulting Ltd [STREET_ADDRESS] VAT number: GB377639150" at bounding box center [680, 2] width 287 height 125
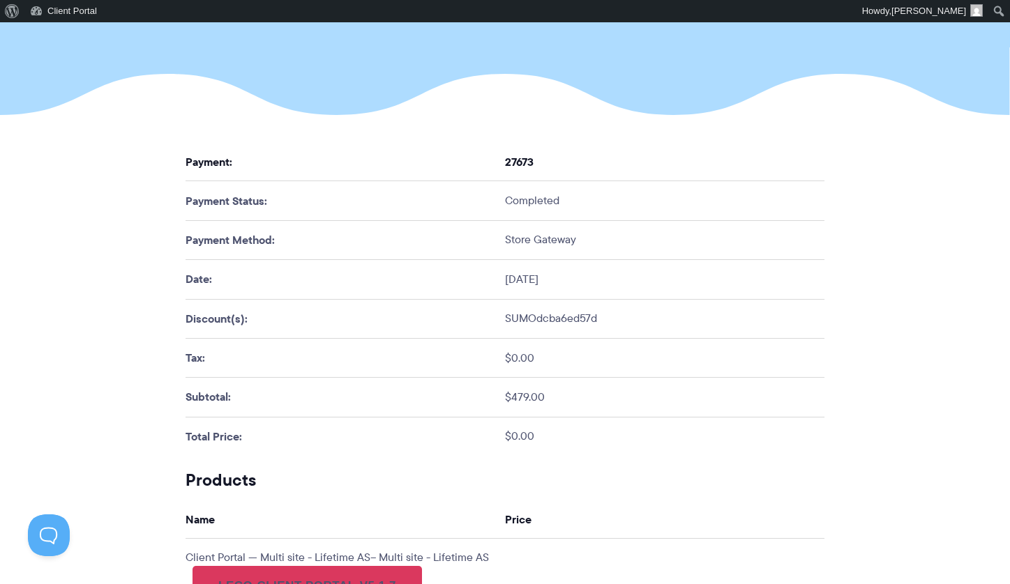
scroll to position [0, 0]
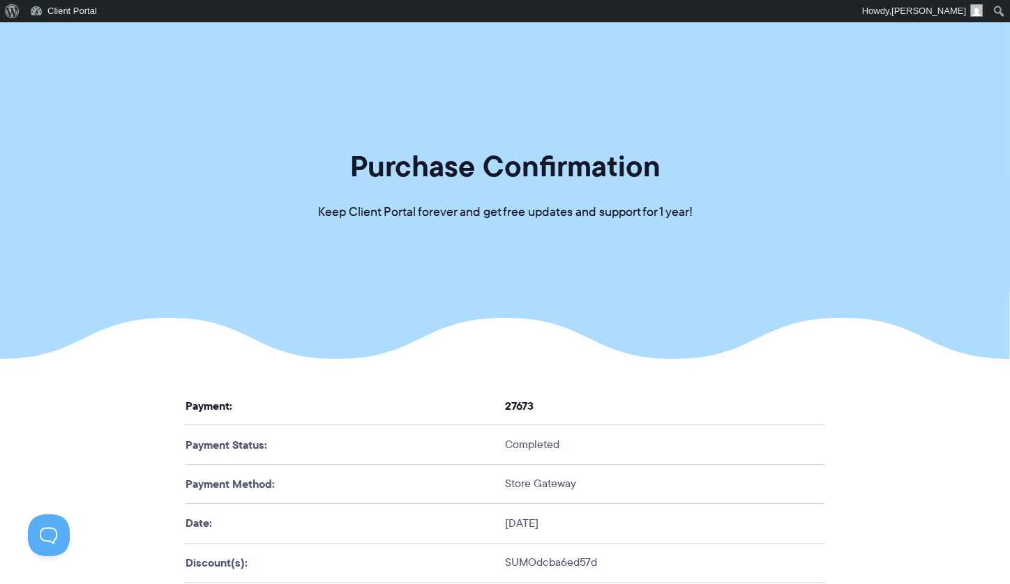
click at [633, 358] on section "Purchase Confirmation Keep Client Portal forever and get free updates and suppo…" at bounding box center [505, 190] width 1010 height 337
click at [593, 404] on th "27673" at bounding box center [664, 406] width 319 height 38
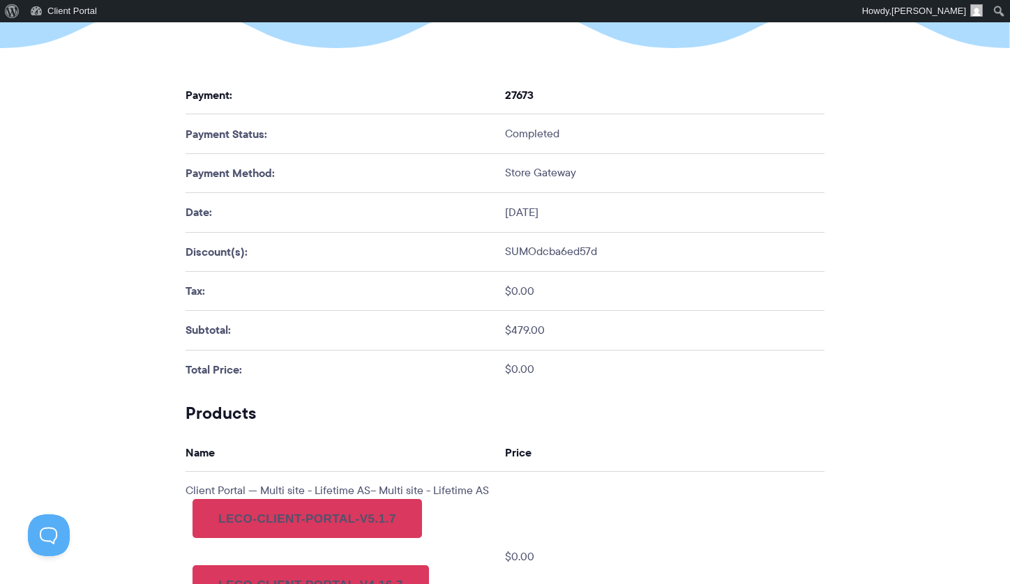
scroll to position [388, 0]
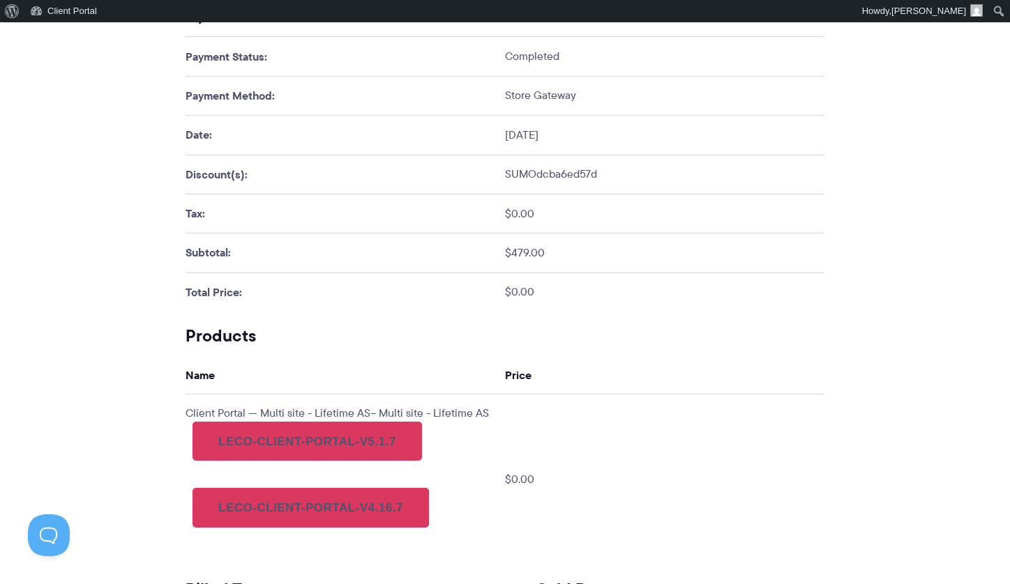
click at [605, 160] on td "SUMOdcba6ed57d" at bounding box center [664, 174] width 319 height 39
click at [548, 175] on td "SUMOdcba6ed57d" at bounding box center [664, 174] width 319 height 39
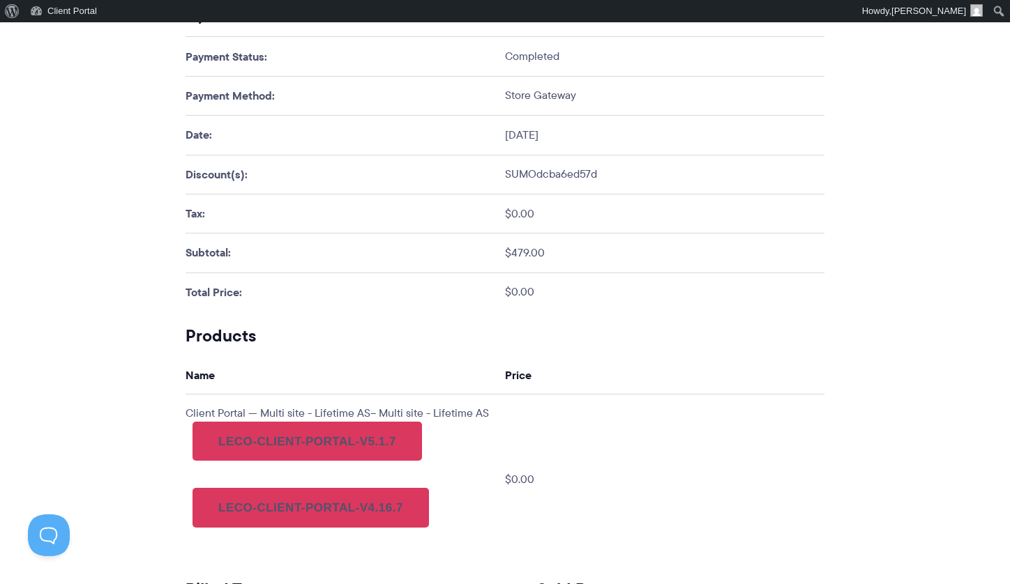
click at [671, 285] on td "$0.00" at bounding box center [664, 292] width 319 height 39
click at [763, 241] on td "$479.00" at bounding box center [664, 253] width 319 height 39
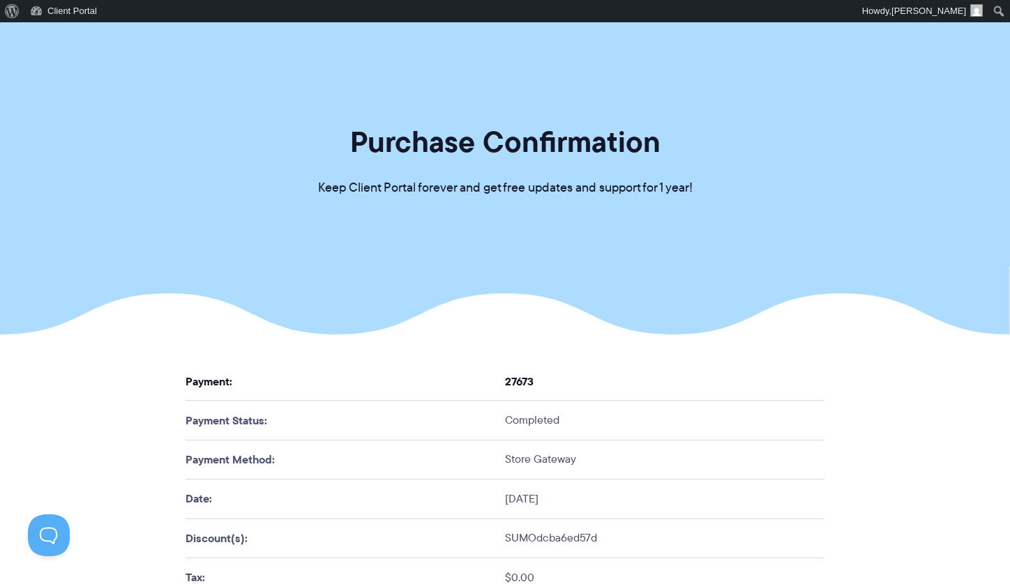
scroll to position [0, 0]
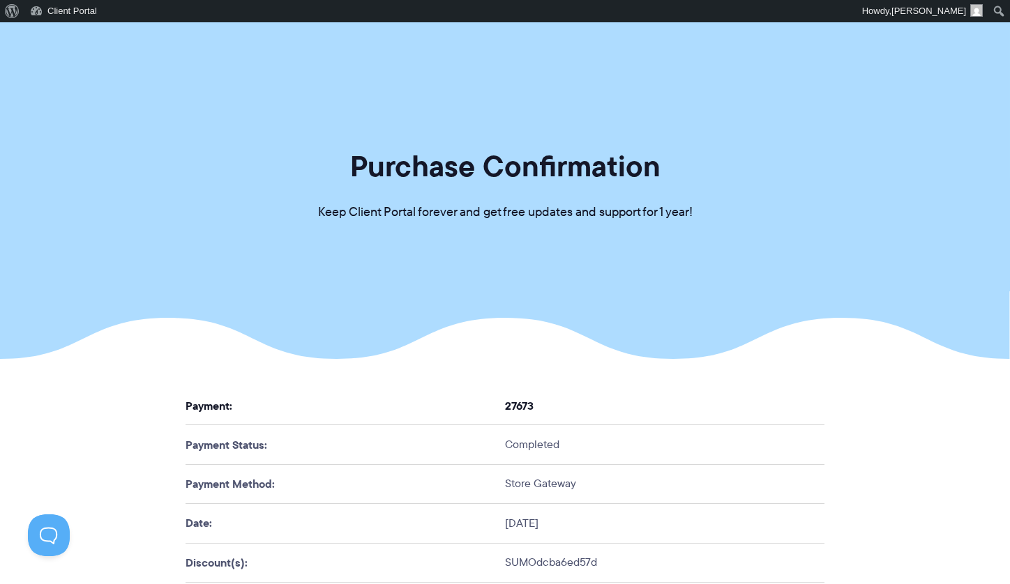
click at [803, 127] on section "Purchase Confirmation Keep Client Portal forever and get free updates and suppo…" at bounding box center [505, 190] width 1010 height 337
click at [754, 236] on section "Purchase Confirmation Keep Client Portal forever and get free updates and suppo…" at bounding box center [505, 190] width 1010 height 337
